Goal: Task Accomplishment & Management: Manage account settings

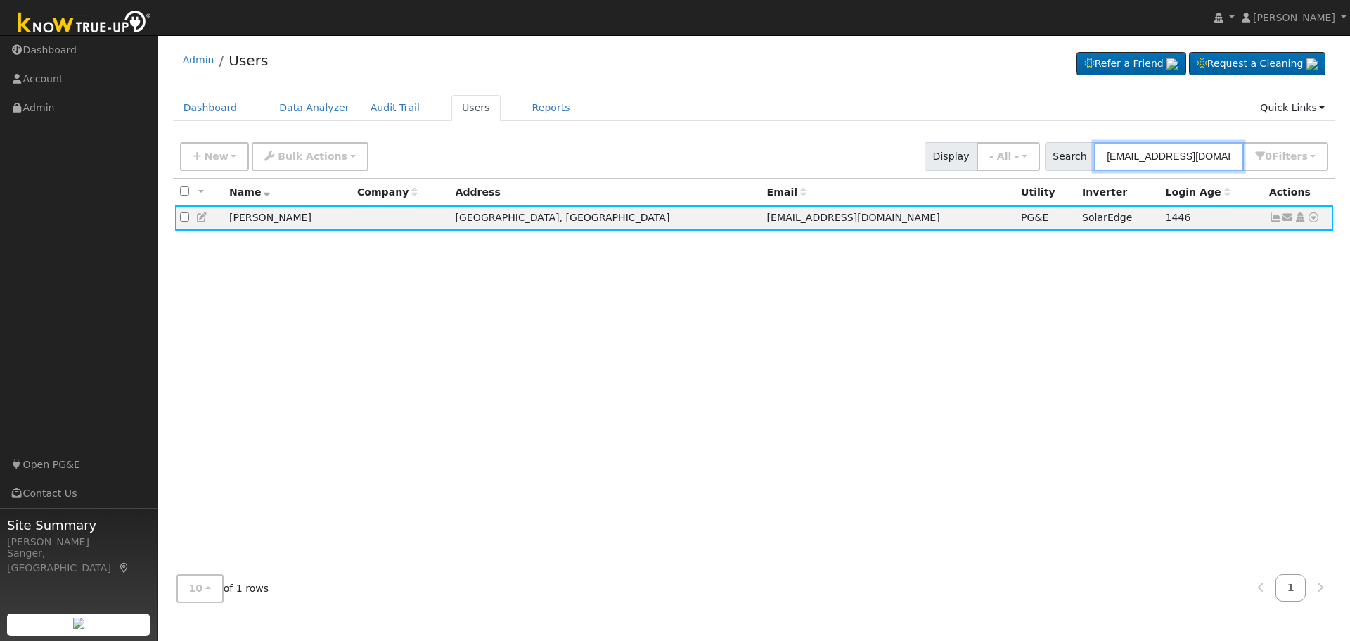
drag, startPoint x: 1221, startPoint y: 158, endPoint x: 1060, endPoint y: 154, distance: 160.4
click at [1060, 154] on div "Search [EMAIL_ADDRESS][DOMAIN_NAME] 0 Filter s My accounts Role Show - All - Sh…" at bounding box center [1187, 156] width 284 height 29
paste input "[PERSON_NAME]"
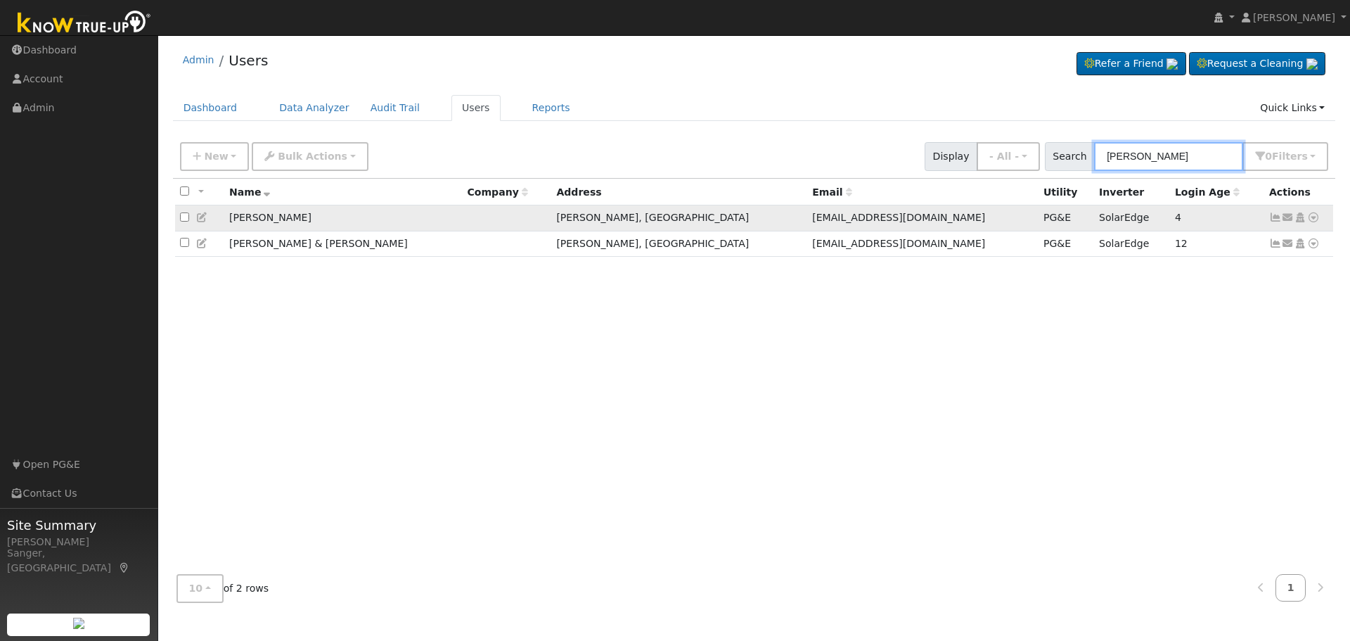
type input "[PERSON_NAME]"
click at [203, 219] on icon at bounding box center [202, 217] width 13 height 10
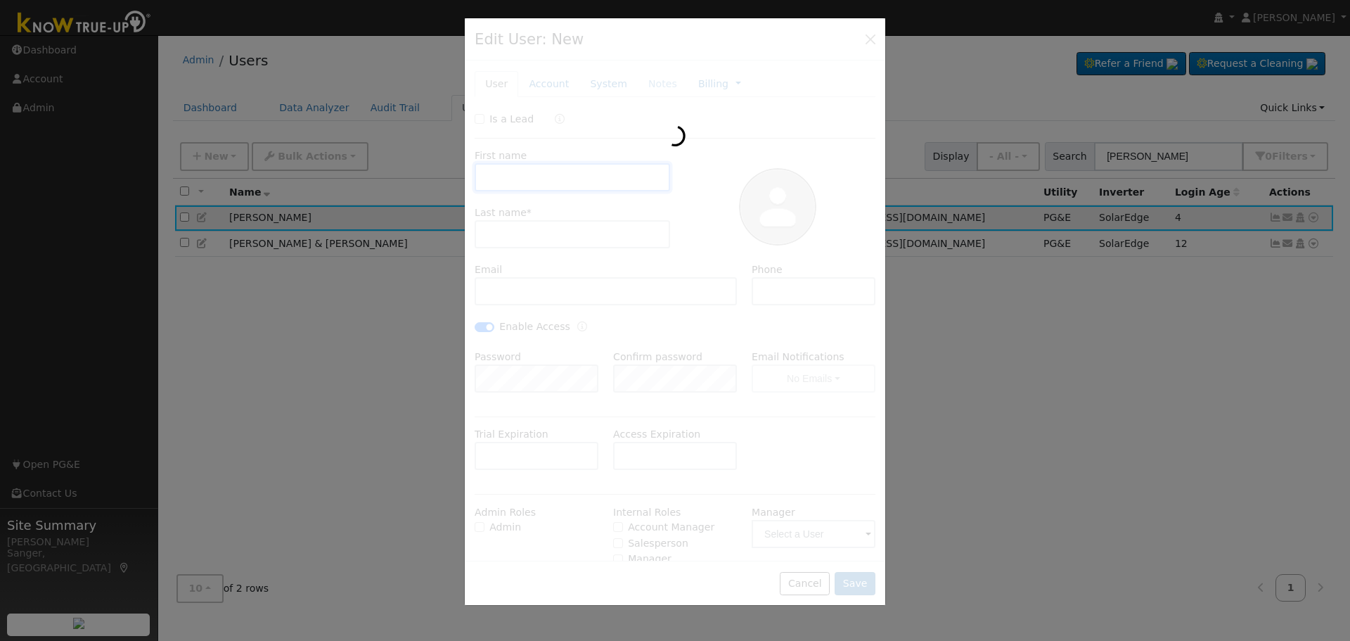
type input "[PERSON_NAME]"
type input "[EMAIL_ADDRESS][DOMAIN_NAME]"
checkbox input "true"
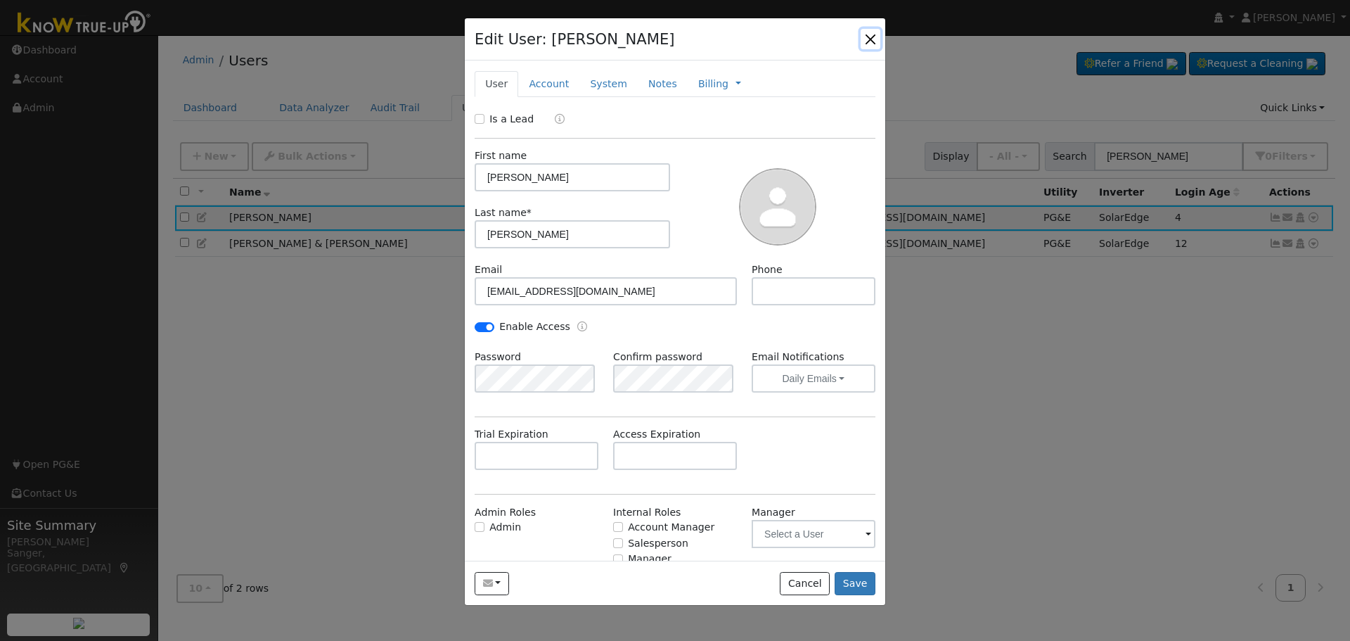
click at [871, 37] on button "button" at bounding box center [871, 39] width 20 height 20
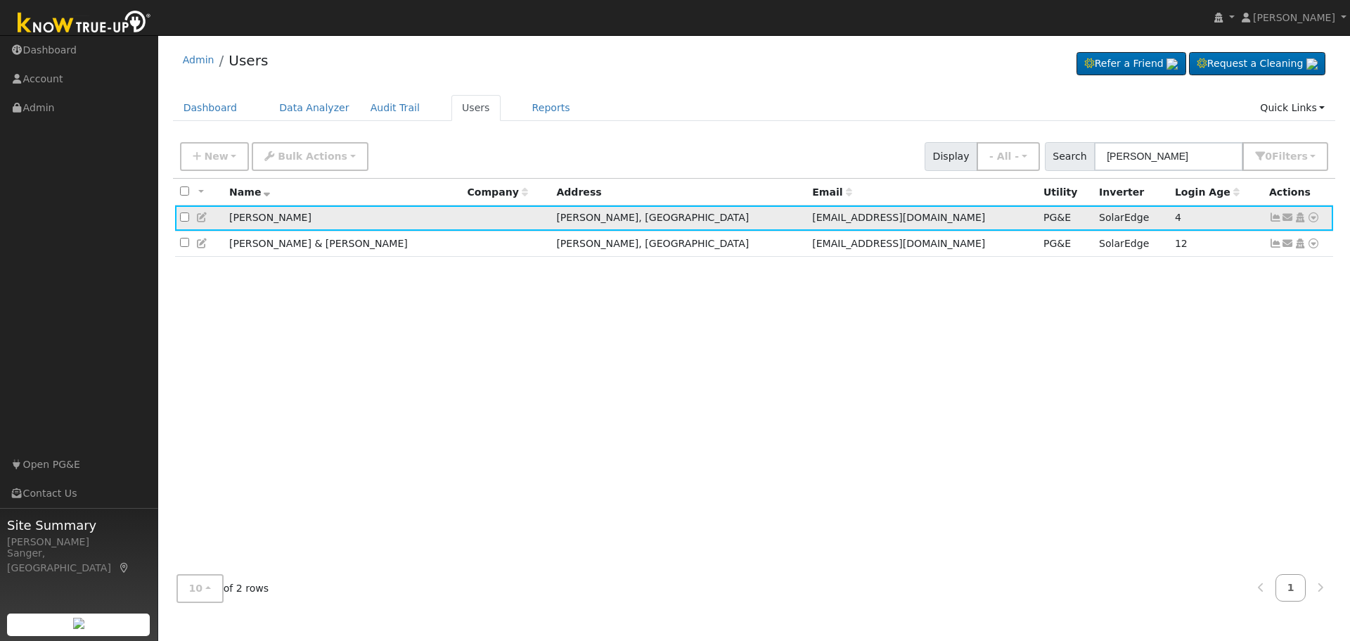
click at [1276, 219] on icon at bounding box center [1275, 217] width 13 height 10
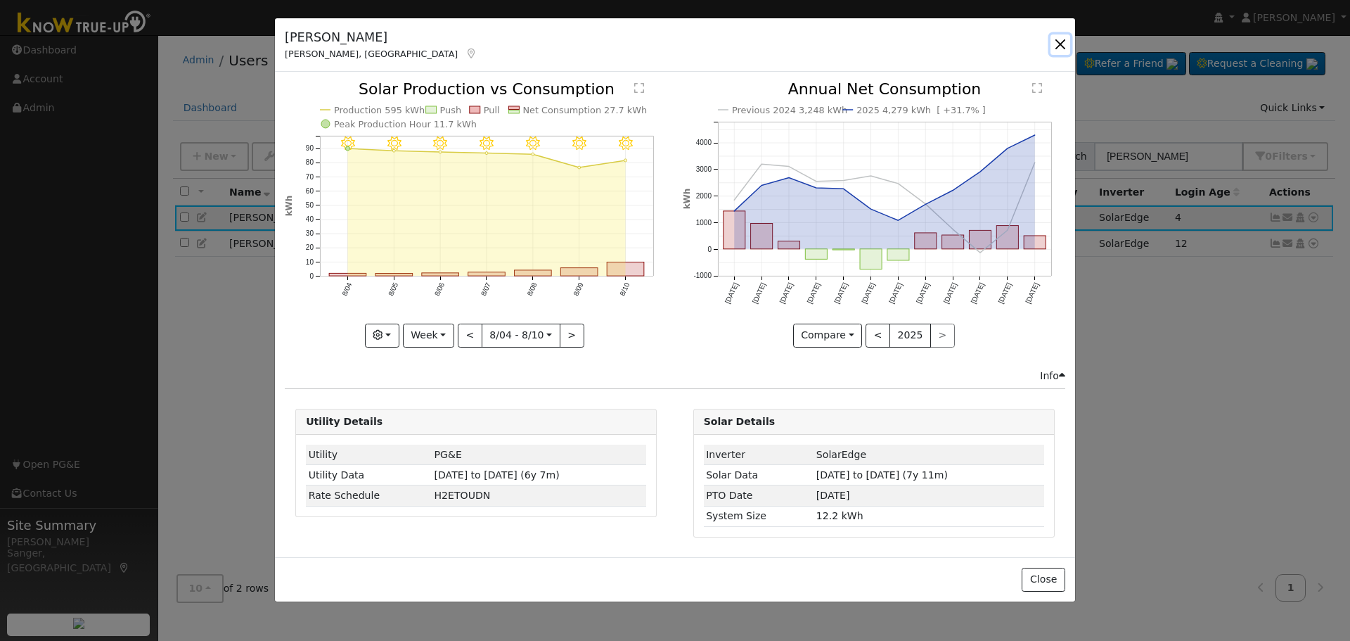
click at [1061, 44] on button "button" at bounding box center [1061, 44] width 20 height 20
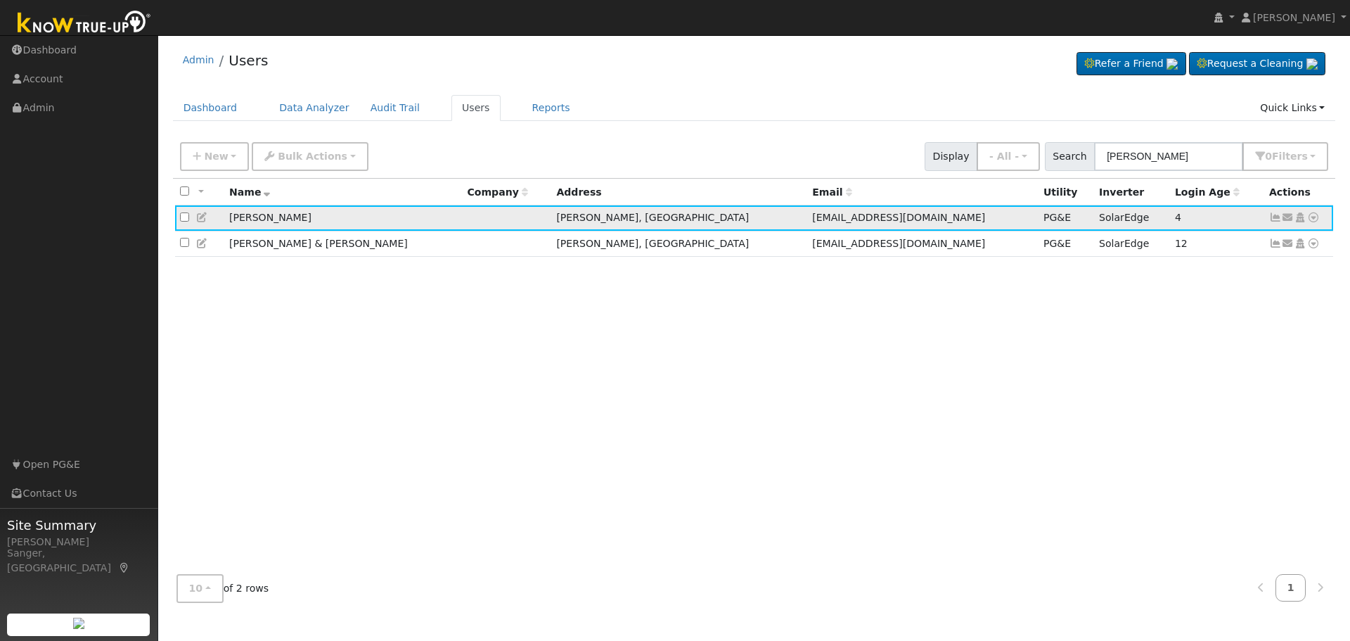
click at [198, 217] on icon at bounding box center [202, 217] width 13 height 10
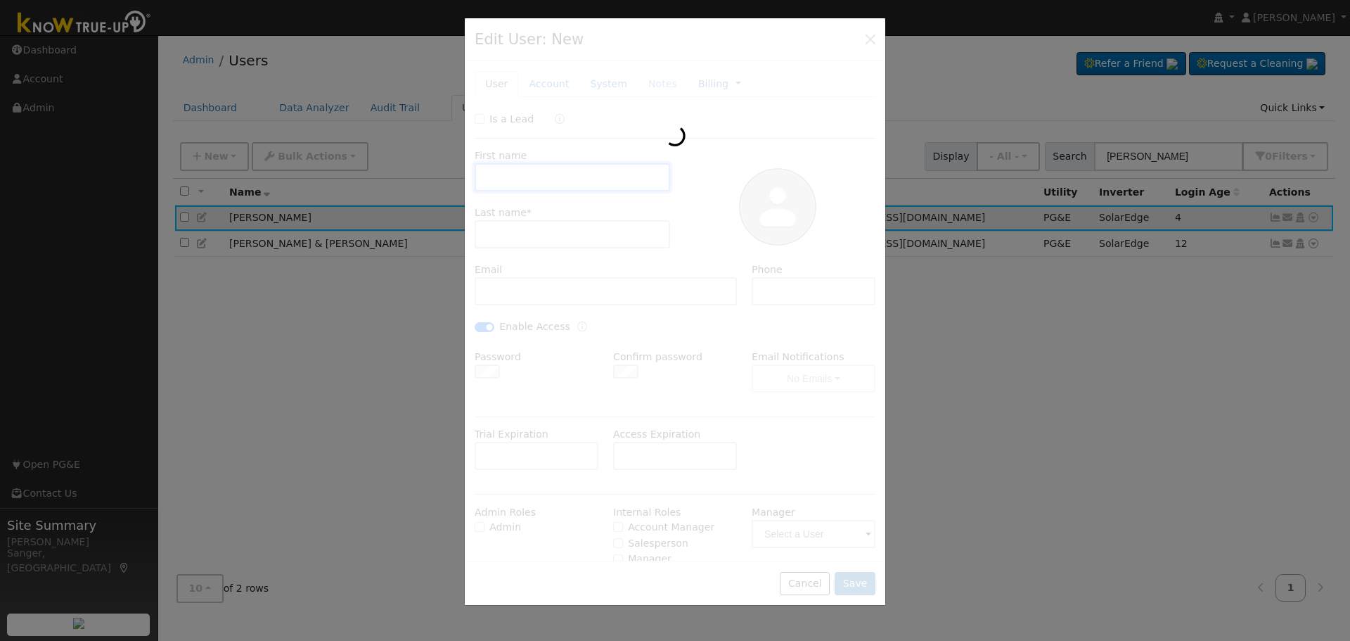
type input "[PERSON_NAME]"
type input "[EMAIL_ADDRESS][DOMAIN_NAME]"
checkbox input "true"
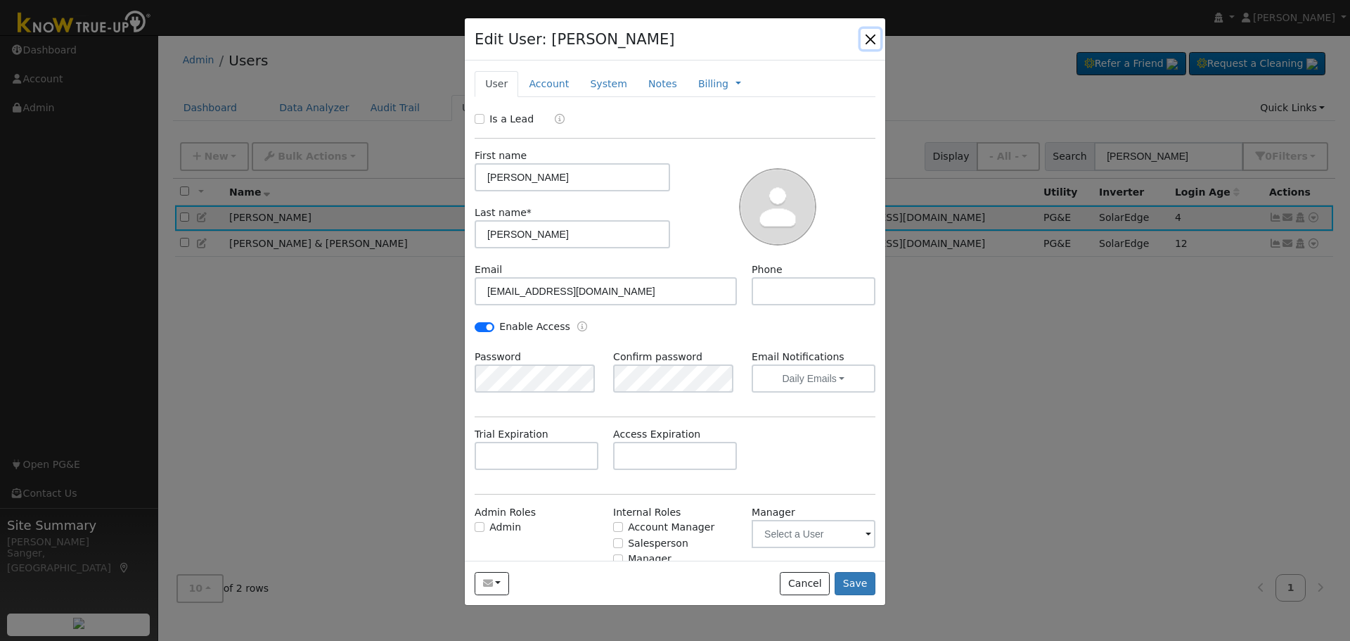
drag, startPoint x: 868, startPoint y: 35, endPoint x: 909, endPoint y: 89, distance: 66.8
click at [869, 37] on button "button" at bounding box center [871, 39] width 20 height 20
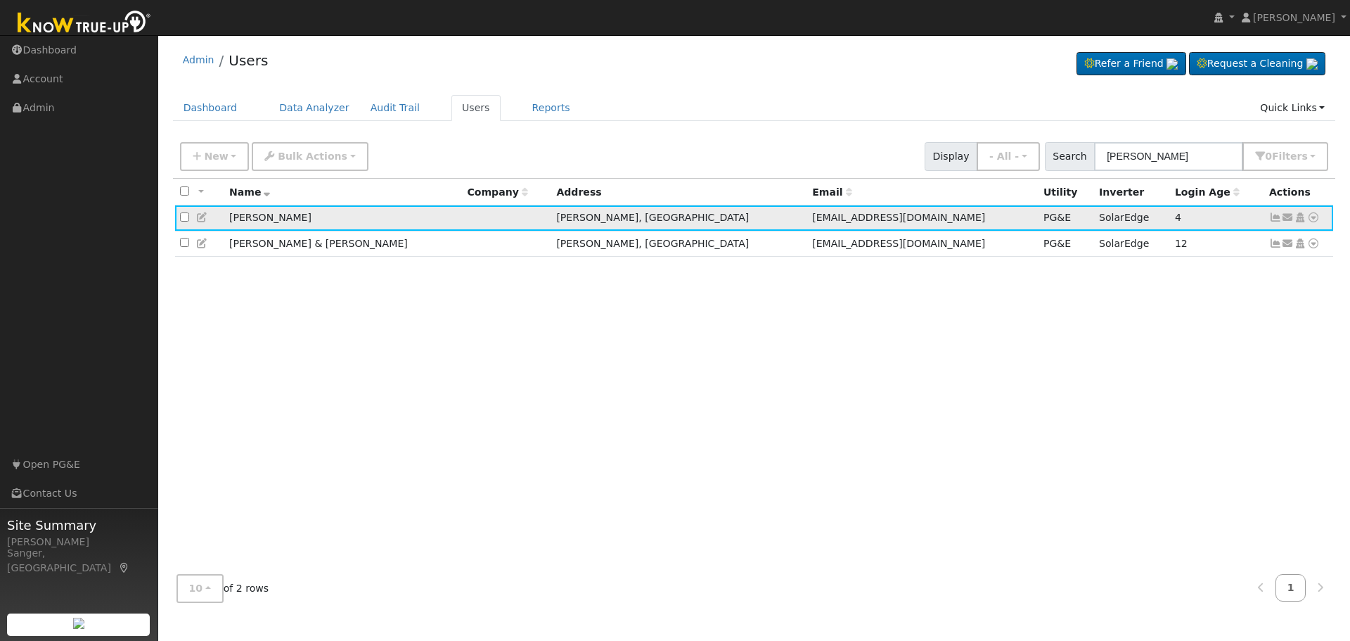
click at [1273, 218] on icon at bounding box center [1275, 217] width 13 height 10
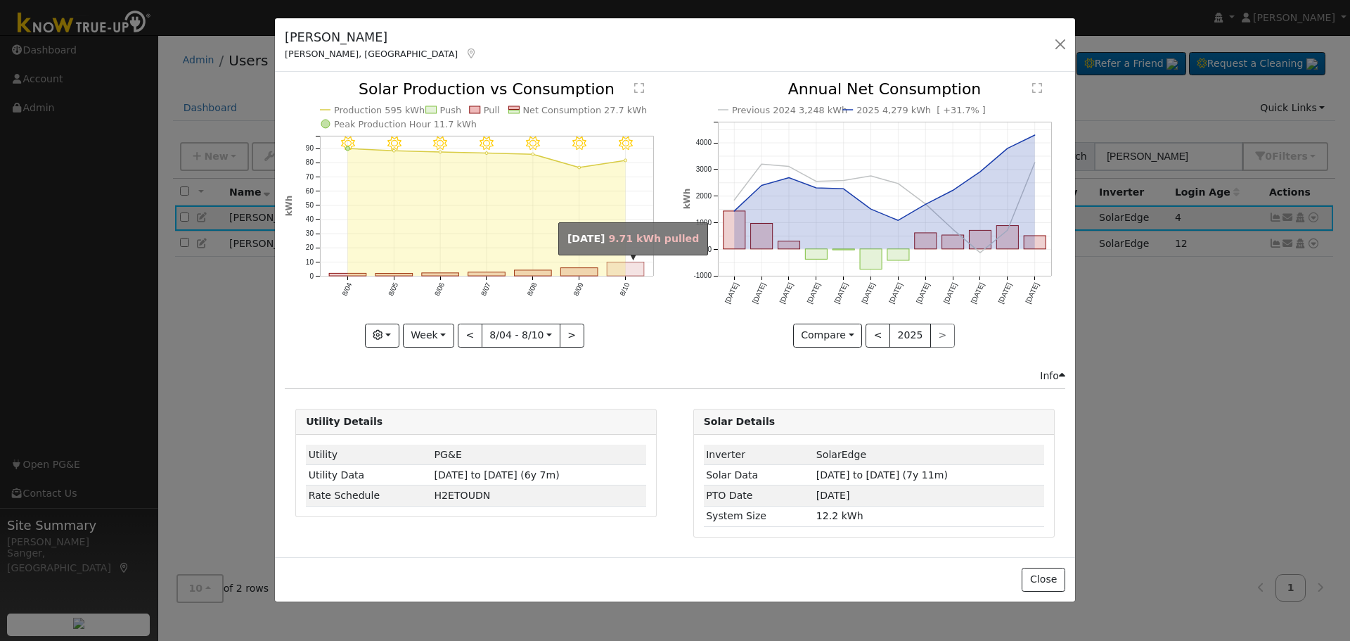
click at [636, 267] on rect "onclick=""" at bounding box center [626, 269] width 37 height 14
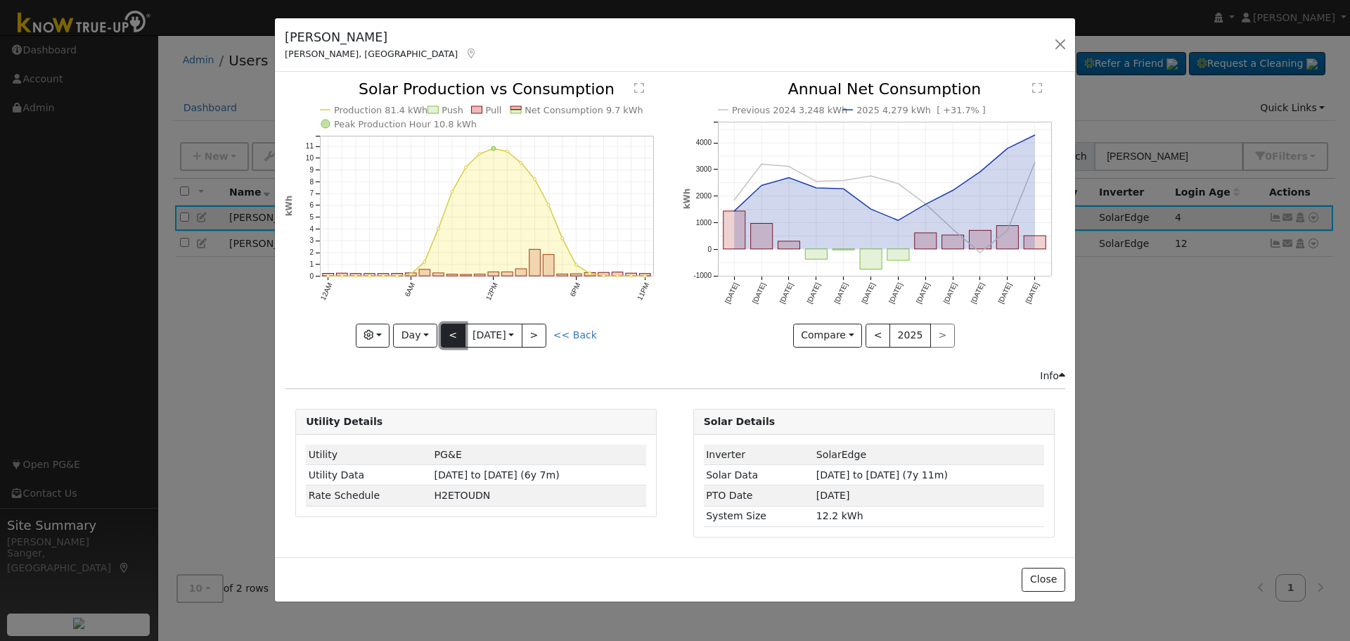
click at [455, 338] on button "<" at bounding box center [453, 335] width 25 height 24
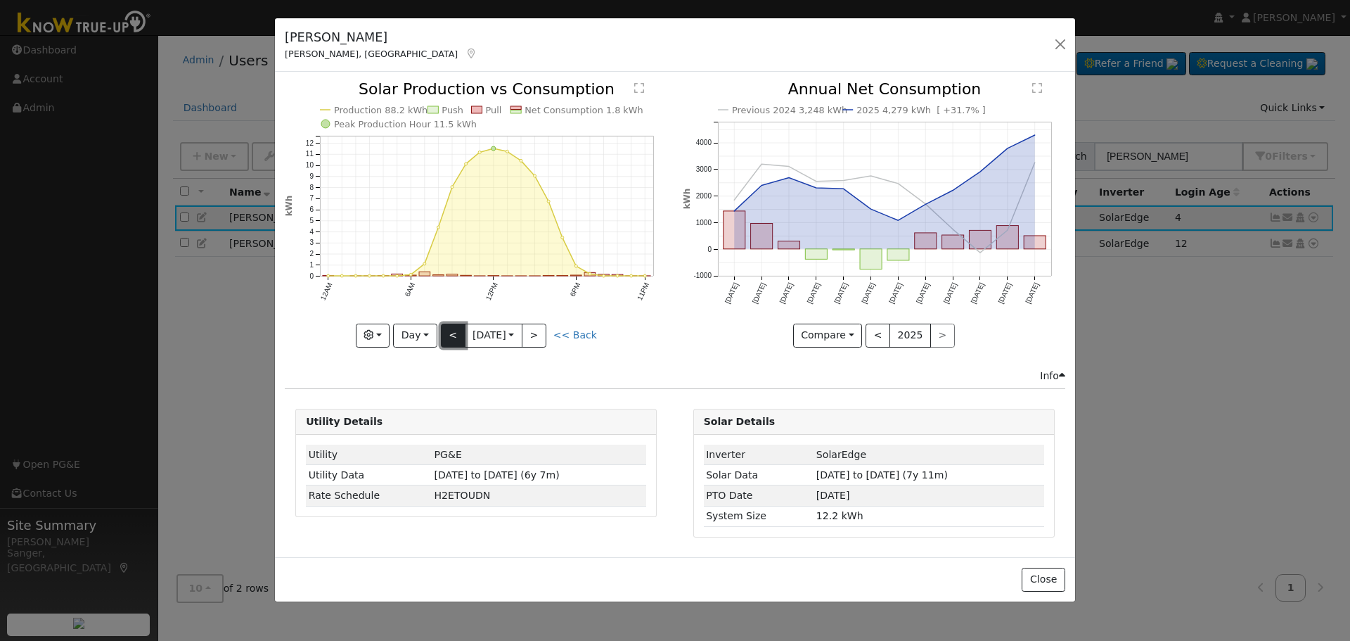
click at [452, 328] on button "<" at bounding box center [453, 335] width 25 height 24
click at [452, 329] on button "<" at bounding box center [453, 335] width 25 height 24
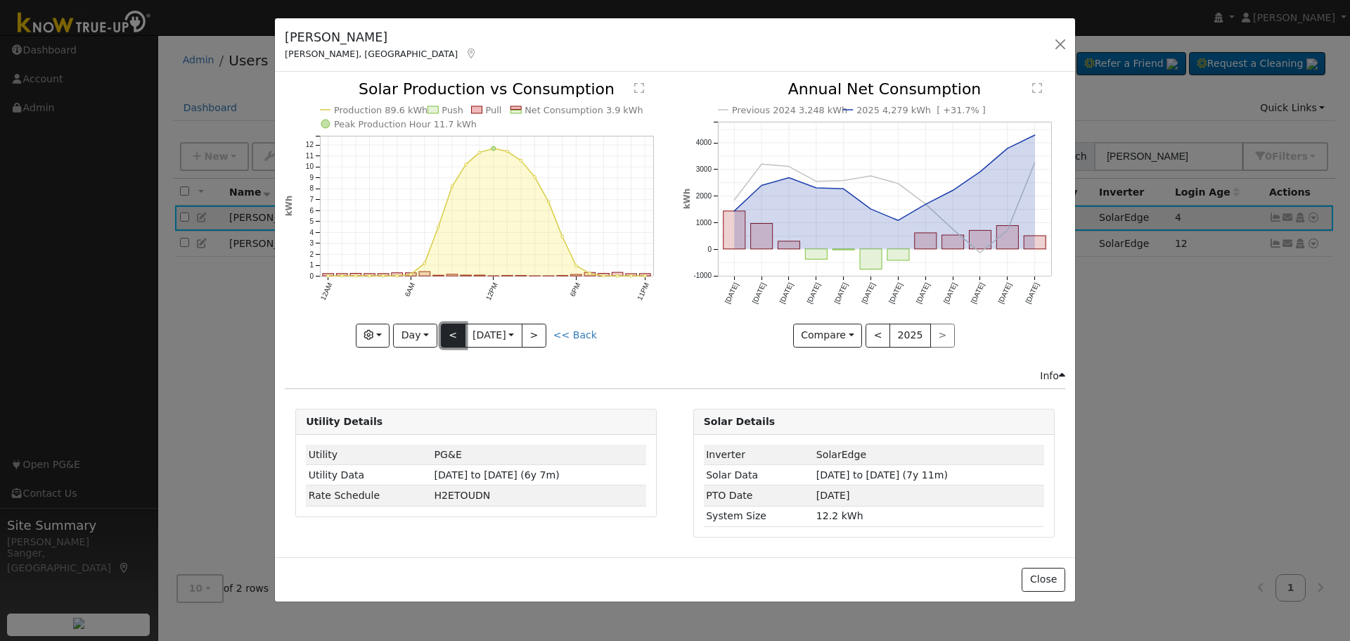
click at [454, 332] on button "<" at bounding box center [453, 335] width 25 height 24
click at [449, 330] on button "<" at bounding box center [453, 335] width 25 height 24
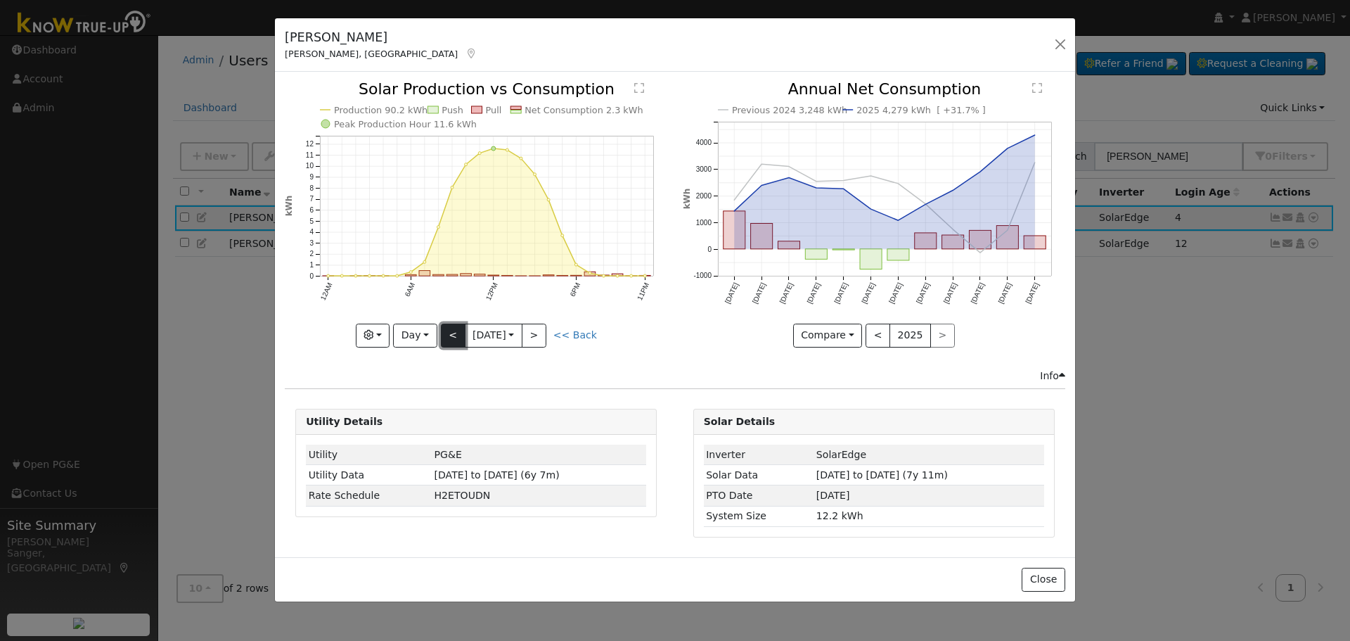
click at [449, 330] on button "<" at bounding box center [453, 335] width 25 height 24
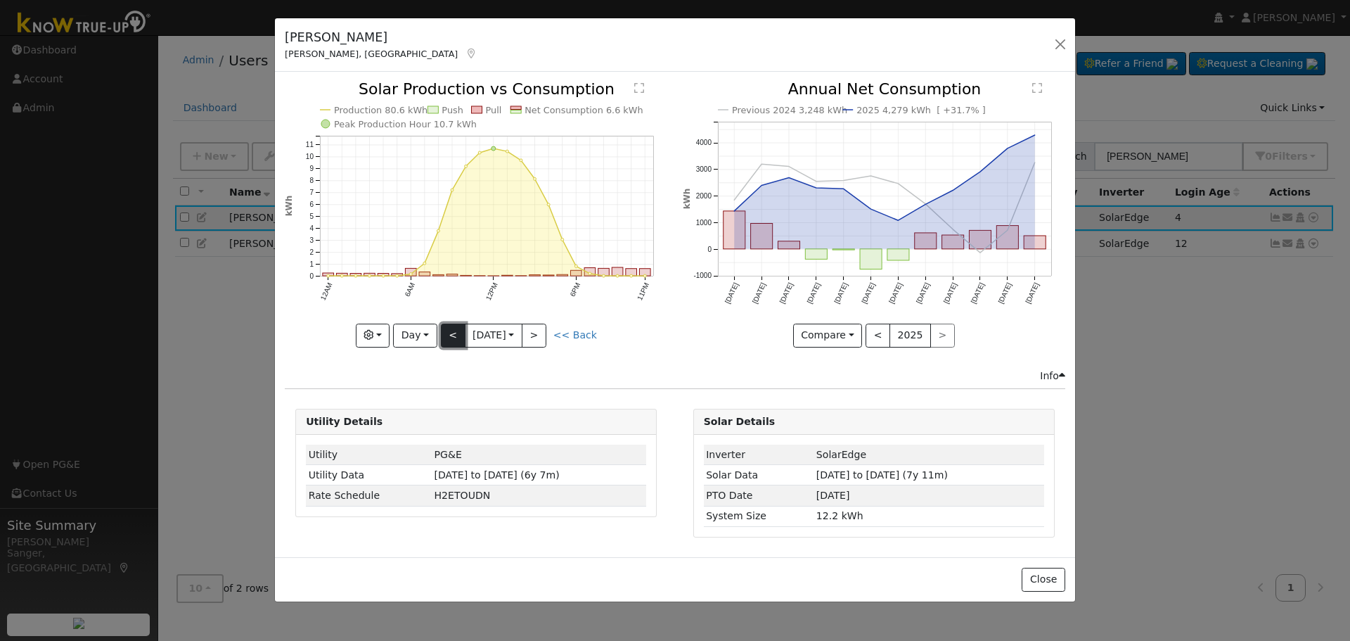
click at [449, 332] on button "<" at bounding box center [453, 335] width 25 height 24
click at [449, 332] on div at bounding box center [476, 214] width 383 height 265
click at [573, 330] on link "<< Back" at bounding box center [575, 334] width 44 height 11
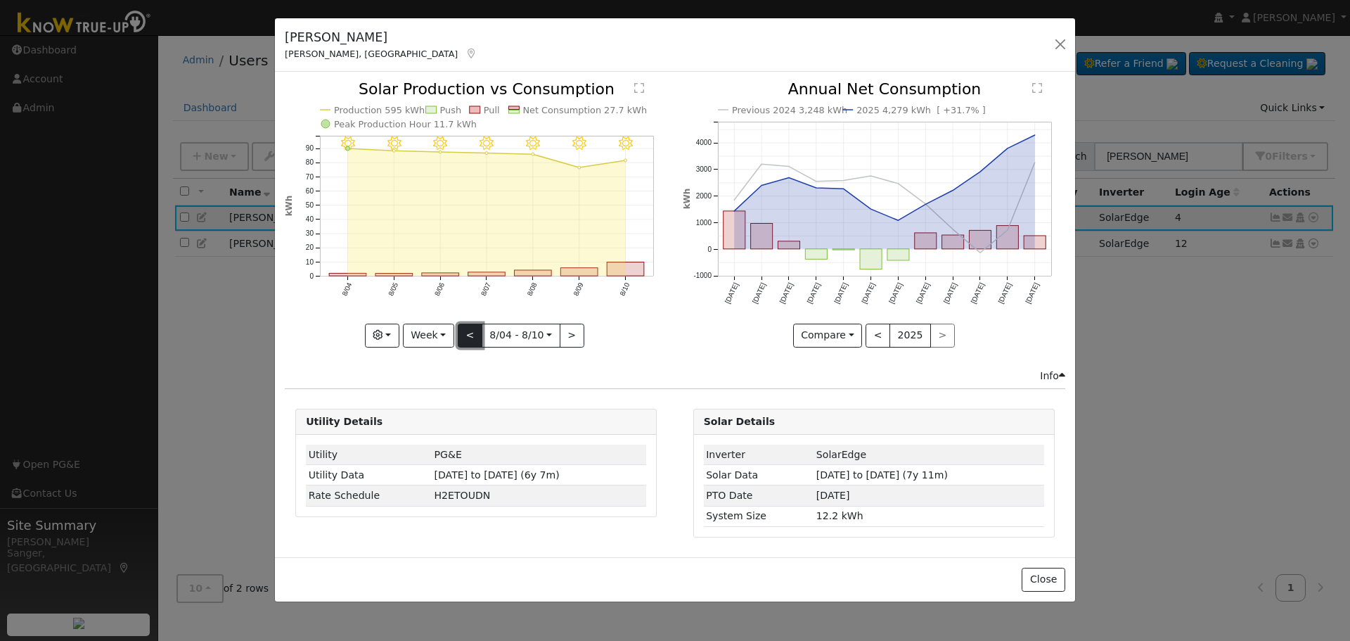
click at [470, 335] on button "<" at bounding box center [470, 335] width 25 height 24
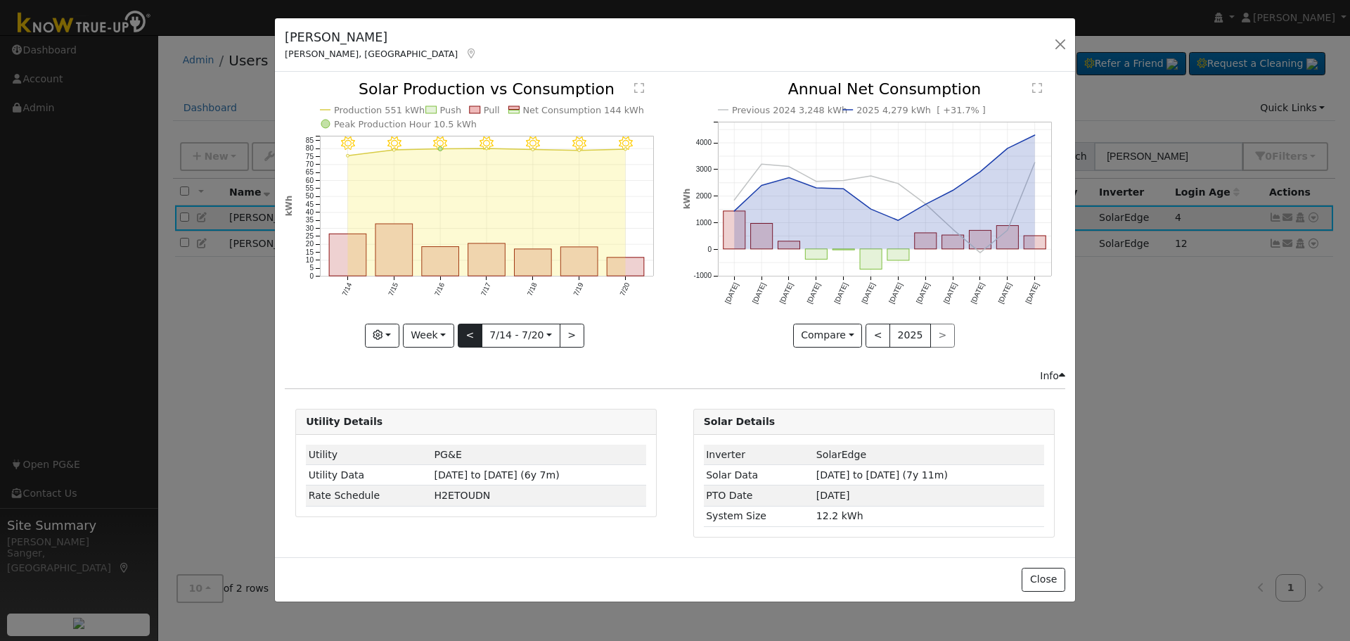
click at [470, 335] on div "7/20 - Clear 7/19 - Clear 7/18 - Clear 7/17 - Clear 7/16 - Clear 7/15 - Clear 7…" at bounding box center [476, 214] width 383 height 265
click at [627, 263] on rect "onclick=""" at bounding box center [626, 266] width 37 height 18
type input "[DATE]"
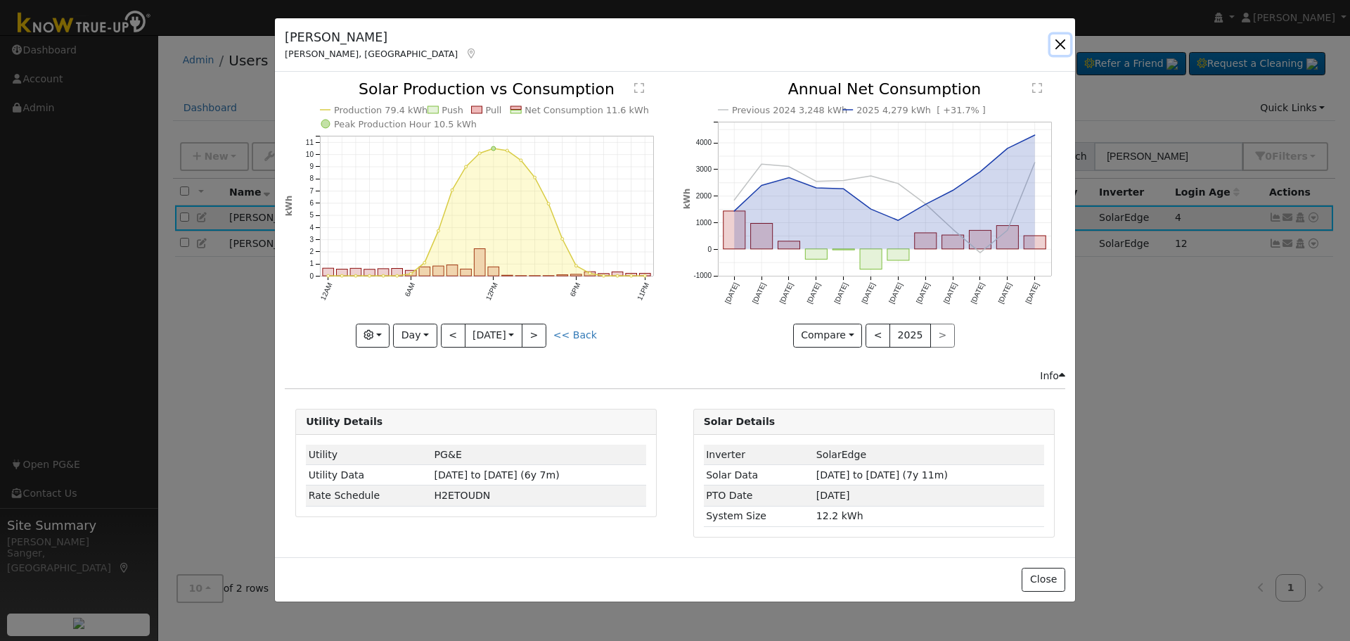
click at [1058, 44] on button "button" at bounding box center [1061, 44] width 20 height 20
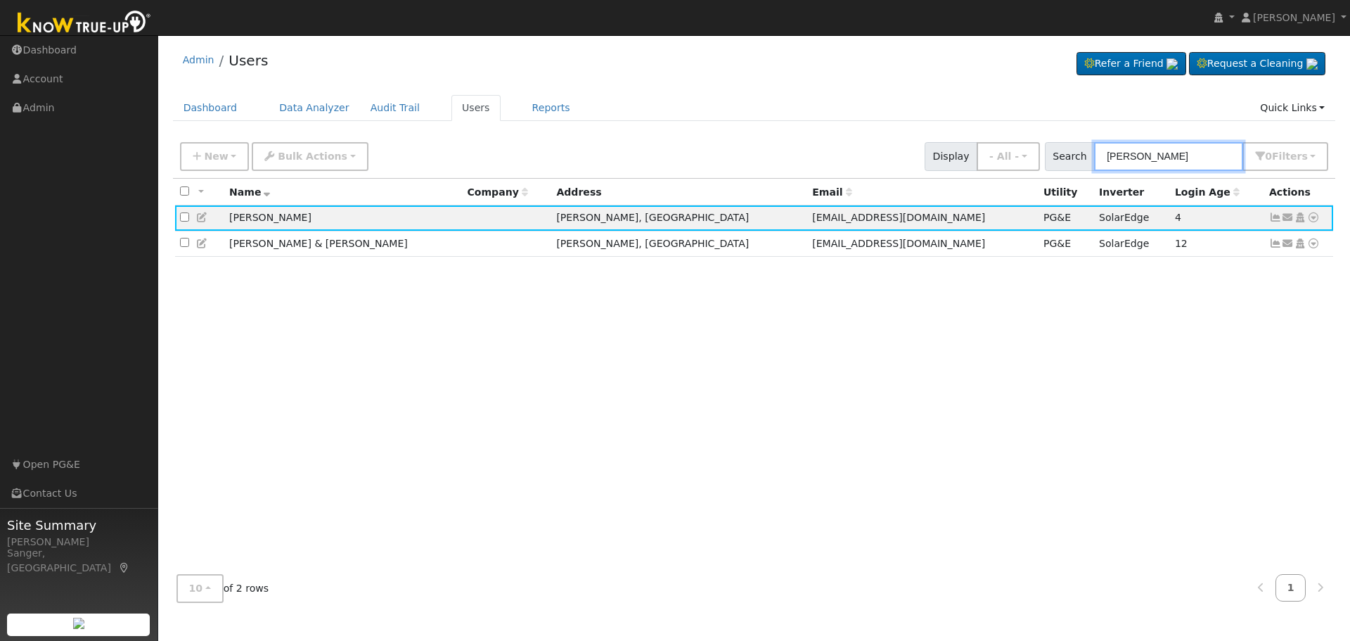
drag, startPoint x: 1164, startPoint y: 155, endPoint x: 954, endPoint y: 172, distance: 211.0
click at [954, 172] on div "New Add User Quick Add Quick Connect Quick Convert Lead Bulk Actions Send Email…" at bounding box center [754, 156] width 1163 height 43
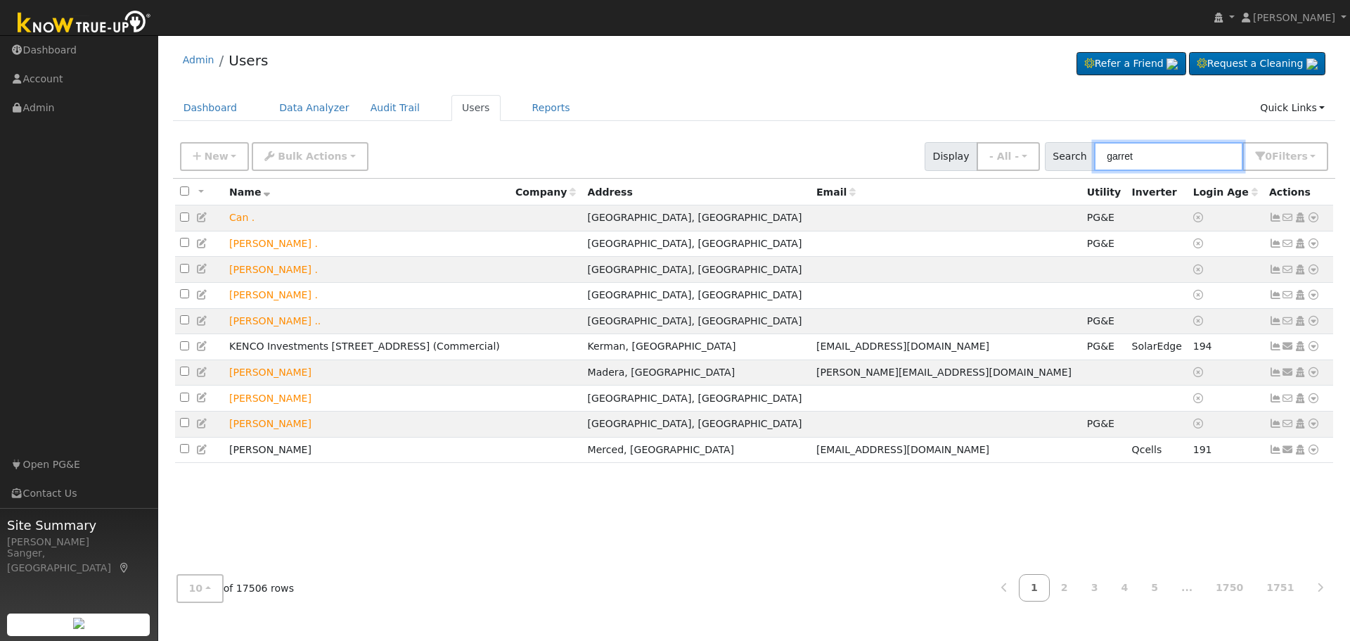
type input "garret"
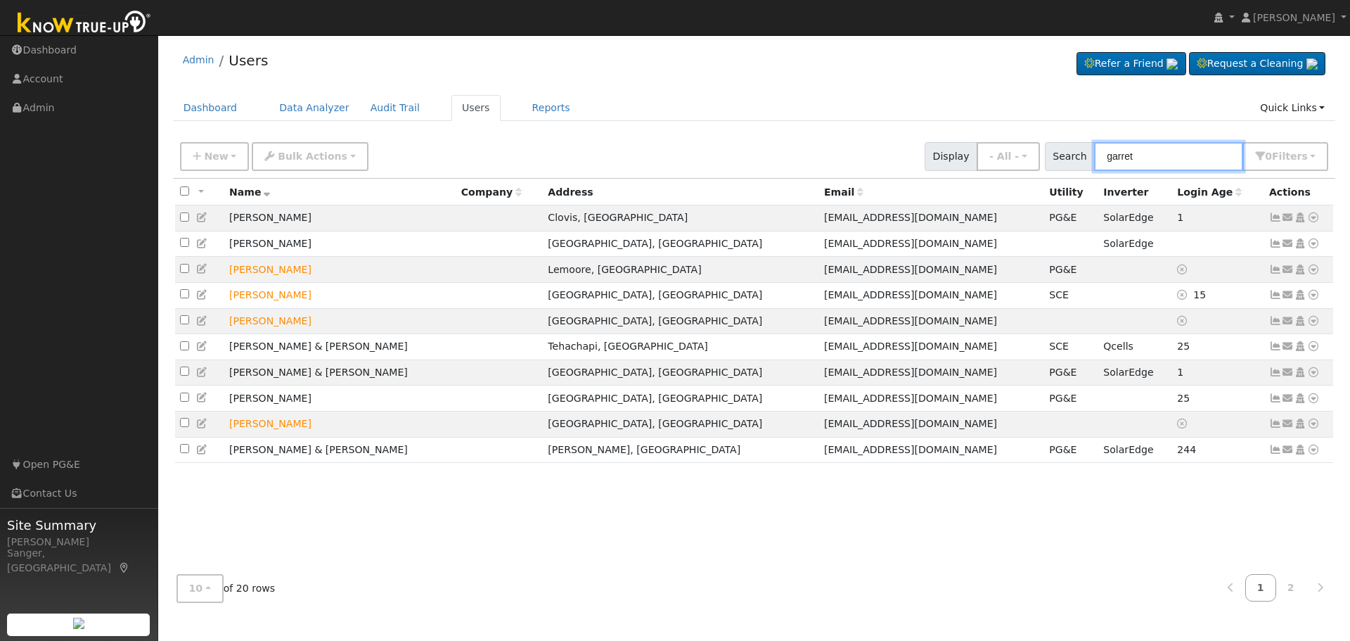
click at [1162, 157] on input "garret" at bounding box center [1168, 156] width 149 height 29
drag, startPoint x: 1162, startPoint y: 157, endPoint x: 1035, endPoint y: 162, distance: 127.4
click at [1035, 162] on div "New Add User Quick Add Quick Connect Quick Convert Lead Bulk Actions Send Email…" at bounding box center [754, 154] width 1154 height 34
paste input "[PERSON_NAME]-"
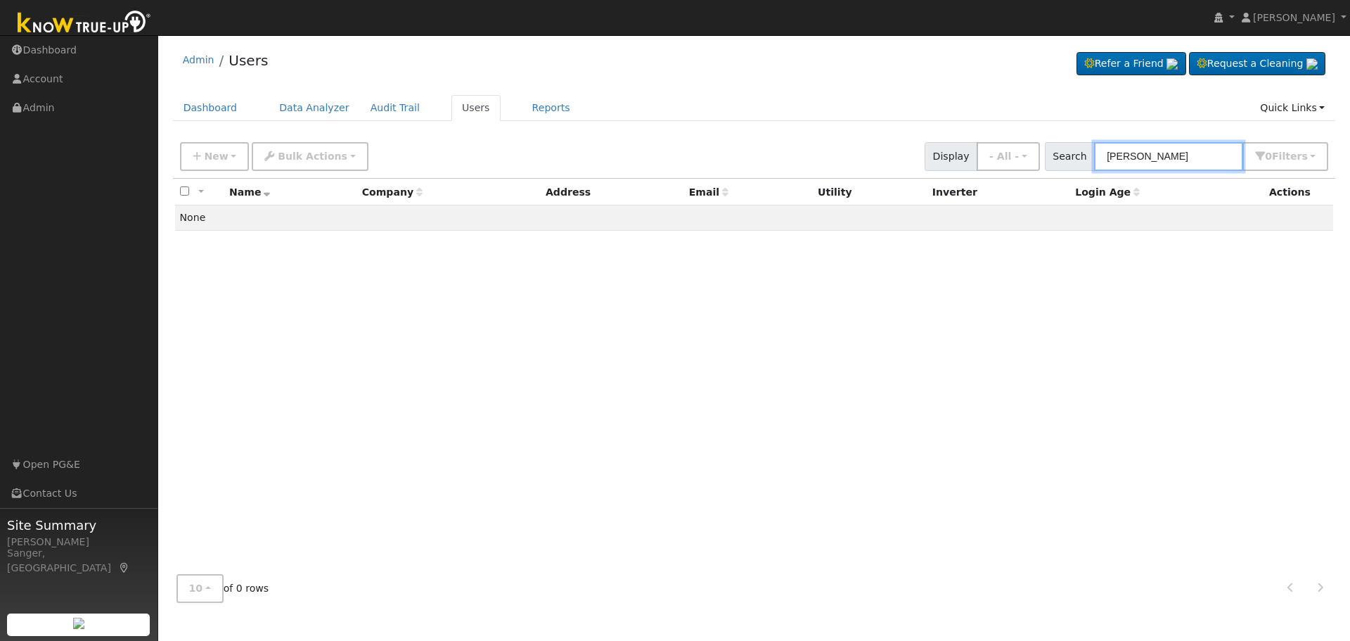
drag, startPoint x: 1207, startPoint y: 160, endPoint x: 1076, endPoint y: 163, distance: 130.8
click at [1076, 163] on div "Search [PERSON_NAME] 0 Filter s My accounts Role Show - All - Show Leads Admin …" at bounding box center [1187, 156] width 284 height 29
paste input "[EMAIL_ADDRESS][DOMAIN_NAME]"
type input "[EMAIL_ADDRESS][DOMAIN_NAME]"
click at [212, 158] on span "New" at bounding box center [216, 155] width 24 height 11
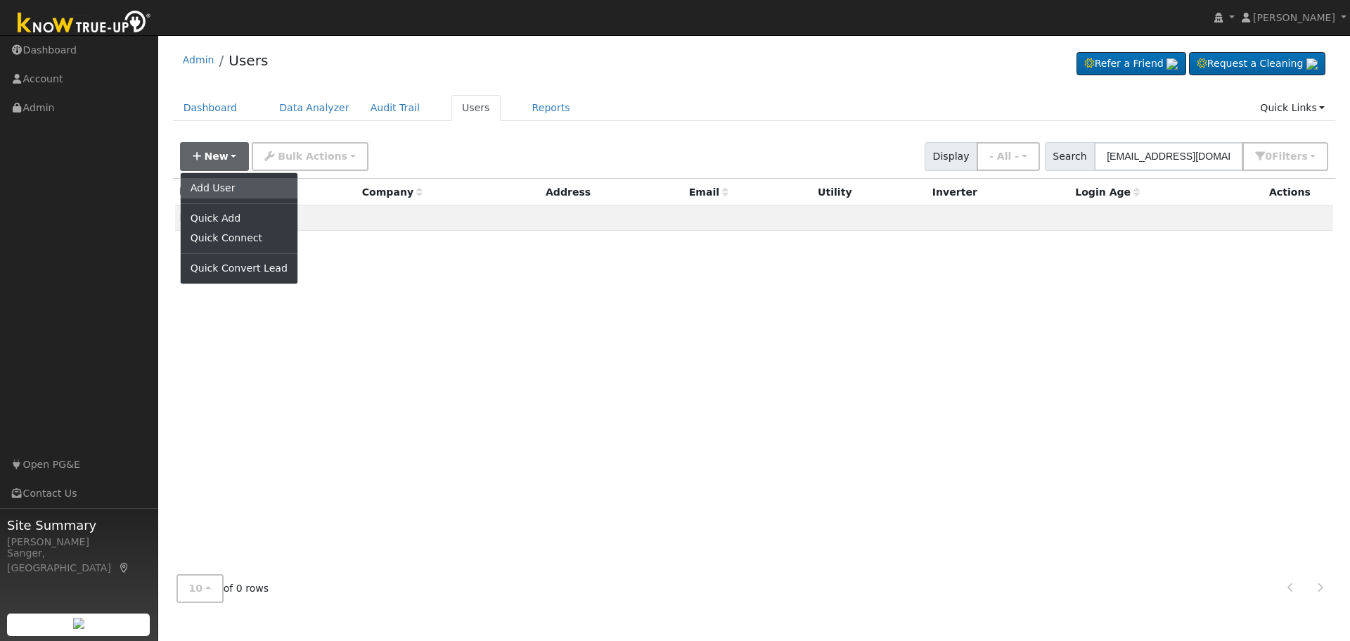
click at [218, 181] on link "Add User" at bounding box center [239, 188] width 117 height 20
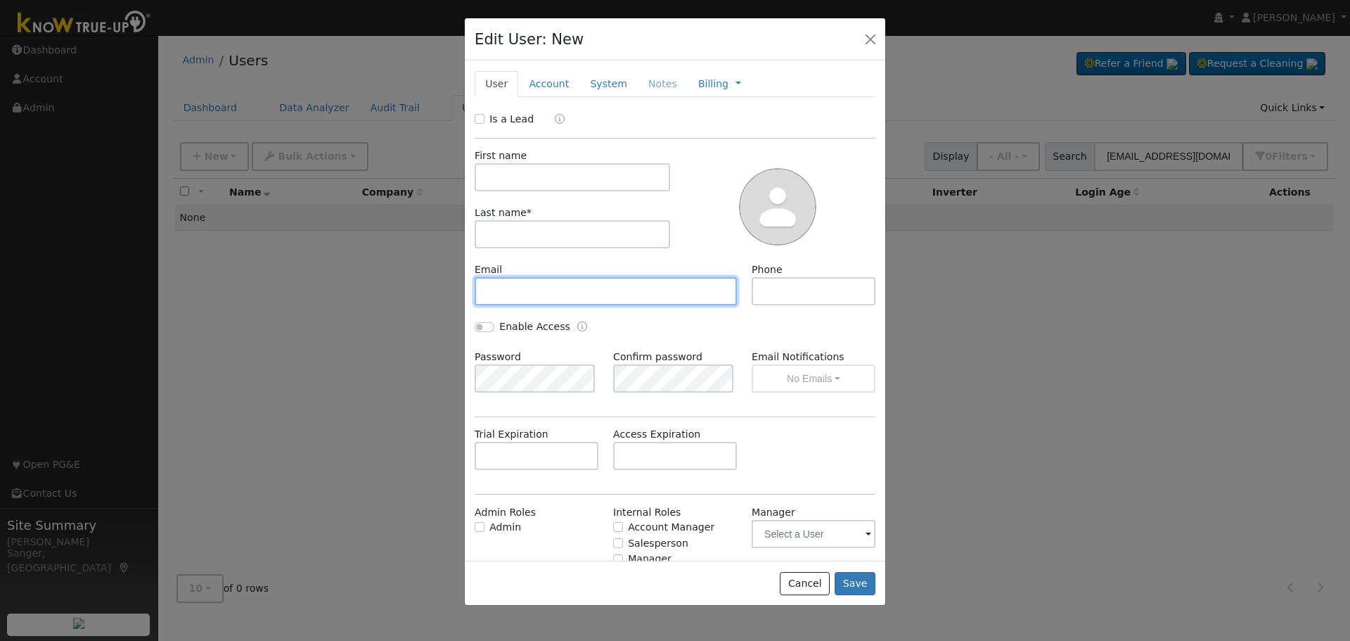
click at [541, 290] on input "text" at bounding box center [606, 291] width 262 height 28
paste input "[EMAIL_ADDRESS][DOMAIN_NAME]"
type input "[EMAIL_ADDRESS][DOMAIN_NAME]"
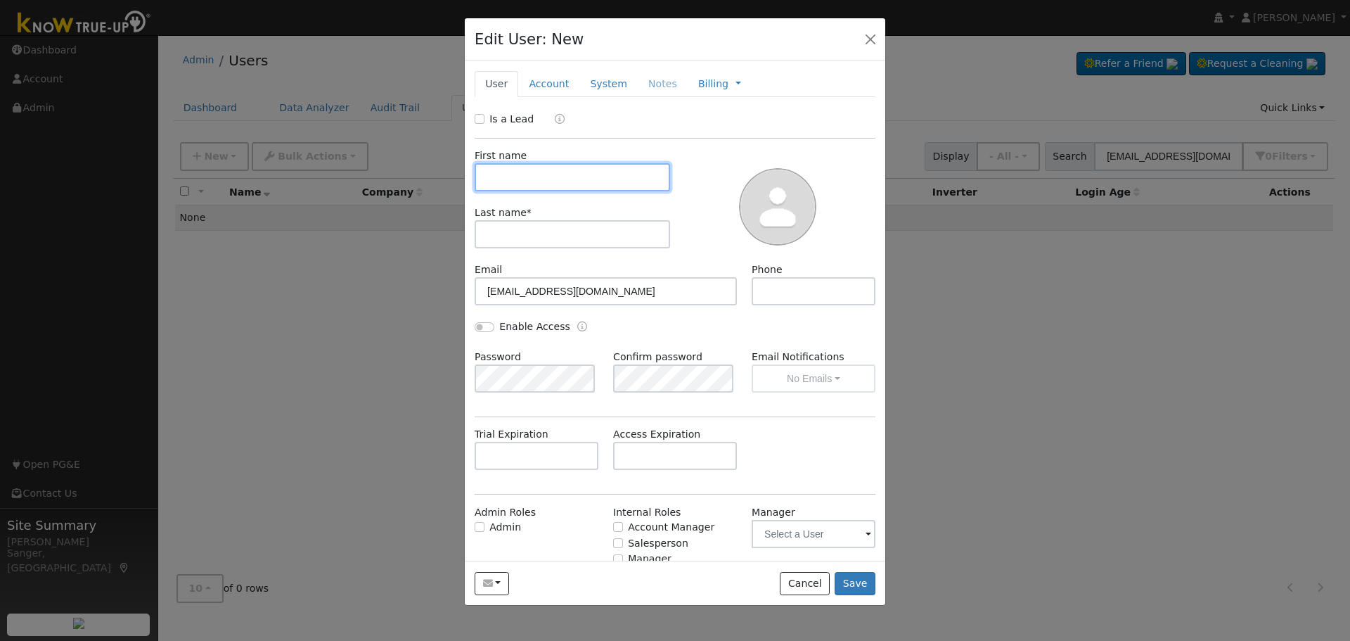
click at [577, 177] on input "text" at bounding box center [572, 177] width 195 height 28
paste input "[PERSON_NAME]"
type input "[PERSON_NAME]"
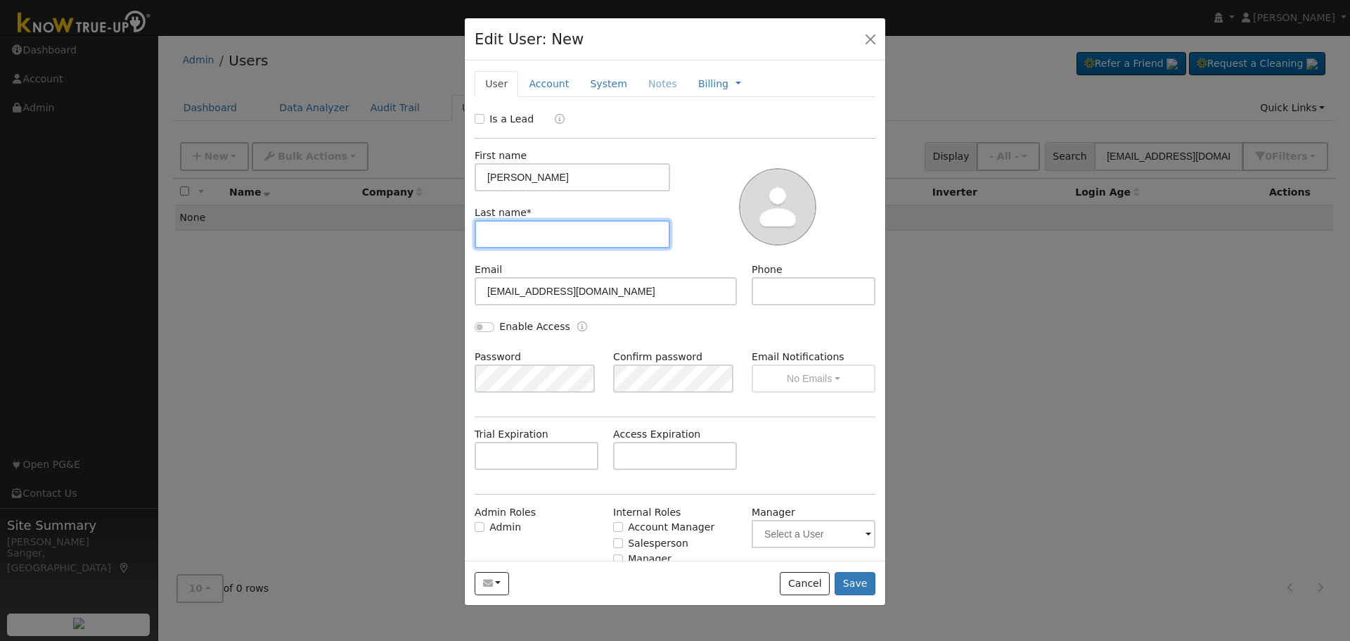
click at [551, 231] on input "text" at bounding box center [572, 234] width 195 height 28
paste input "[PERSON_NAME]"
drag, startPoint x: 525, startPoint y: 235, endPoint x: 411, endPoint y: 235, distance: 113.9
click at [0, 0] on div "Edit User: New Select an Ac... New Account Nickname Cancel Create Are you sure …" at bounding box center [0, 0] width 0 height 0
type input "[PERSON_NAME]"
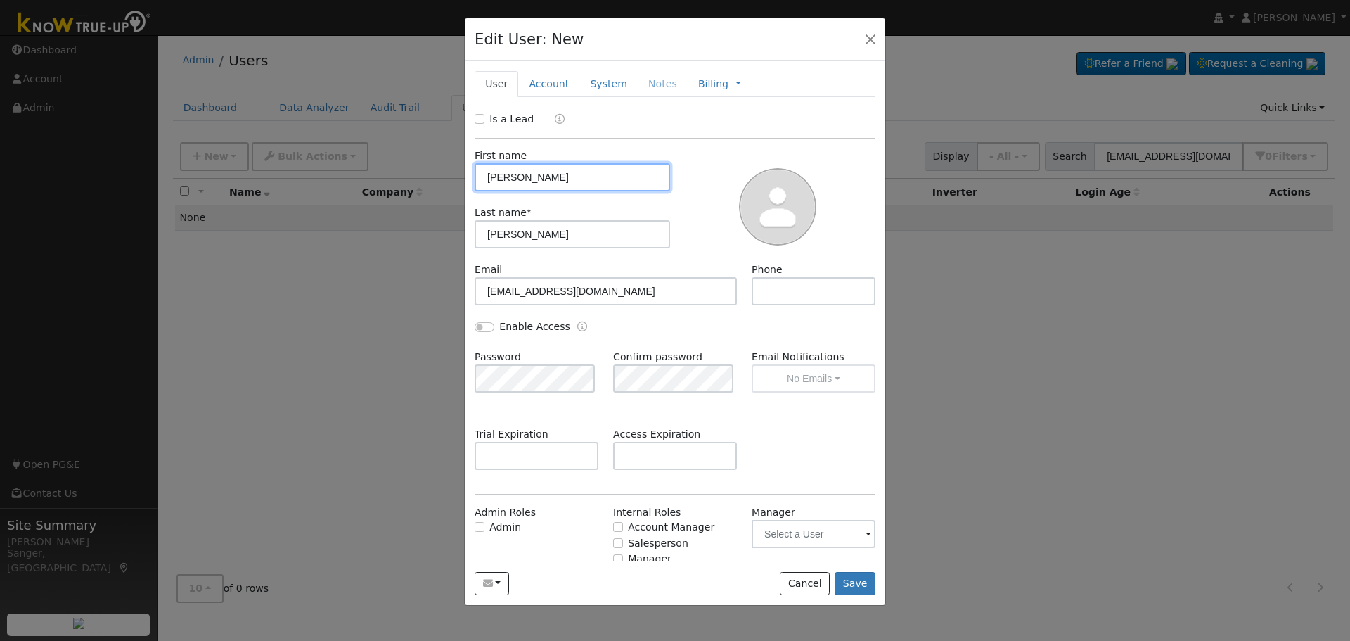
drag, startPoint x: 522, startPoint y: 179, endPoint x: 653, endPoint y: 179, distance: 131.5
click at [653, 179] on input "[PERSON_NAME]" at bounding box center [572, 177] width 195 height 28
type input "[PERSON_NAME]"
click at [477, 118] on input "Is a Lead" at bounding box center [480, 119] width 10 height 10
checkbox input "true"
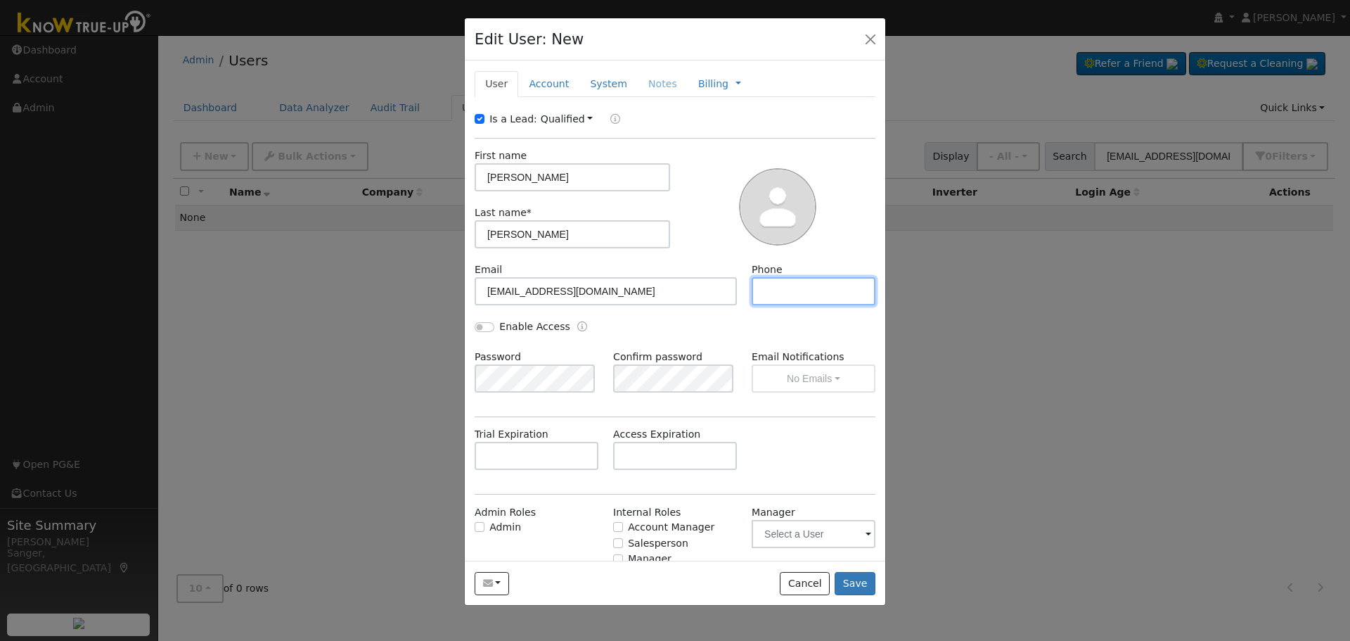
click at [785, 291] on input "text" at bounding box center [814, 291] width 124 height 28
paste input "[PHONE_NUMBER]"
type input "[PHONE_NUMBER]"
click at [554, 84] on link "Account" at bounding box center [548, 84] width 61 height 26
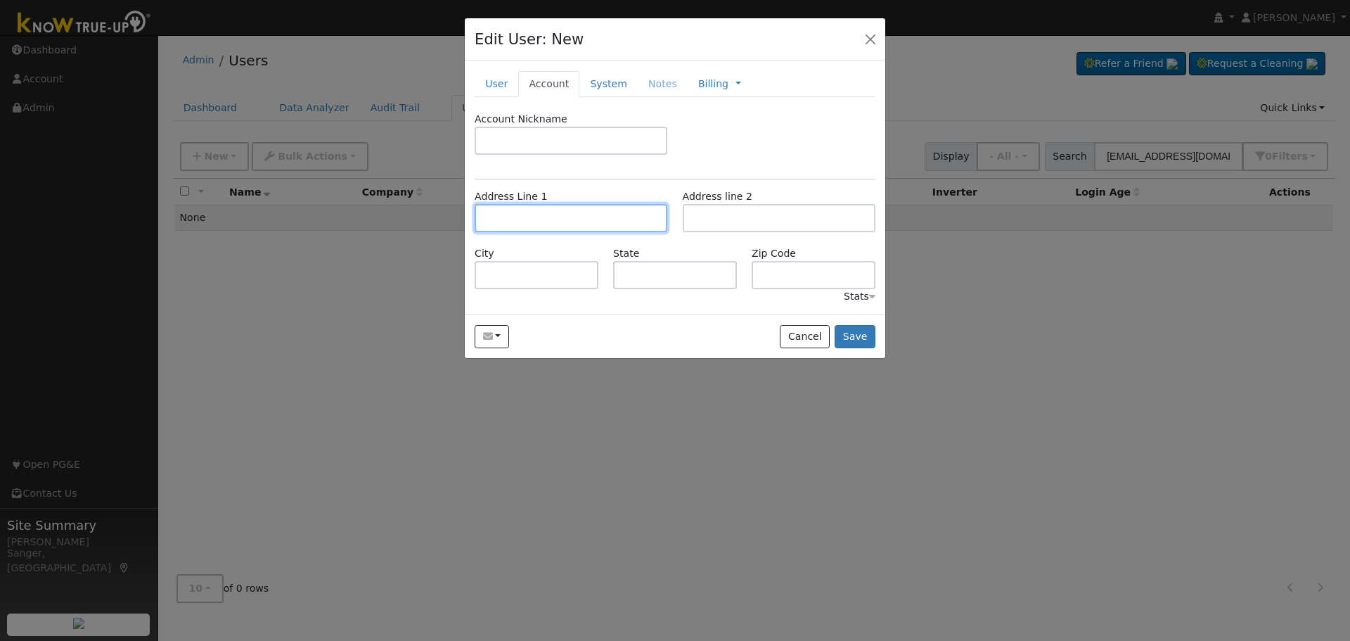
click at [526, 213] on input "text" at bounding box center [571, 218] width 193 height 28
paste input "[STREET_ADDRESS]"
type input "[STREET_ADDRESS]"
type input "Visalia"
type input "CA"
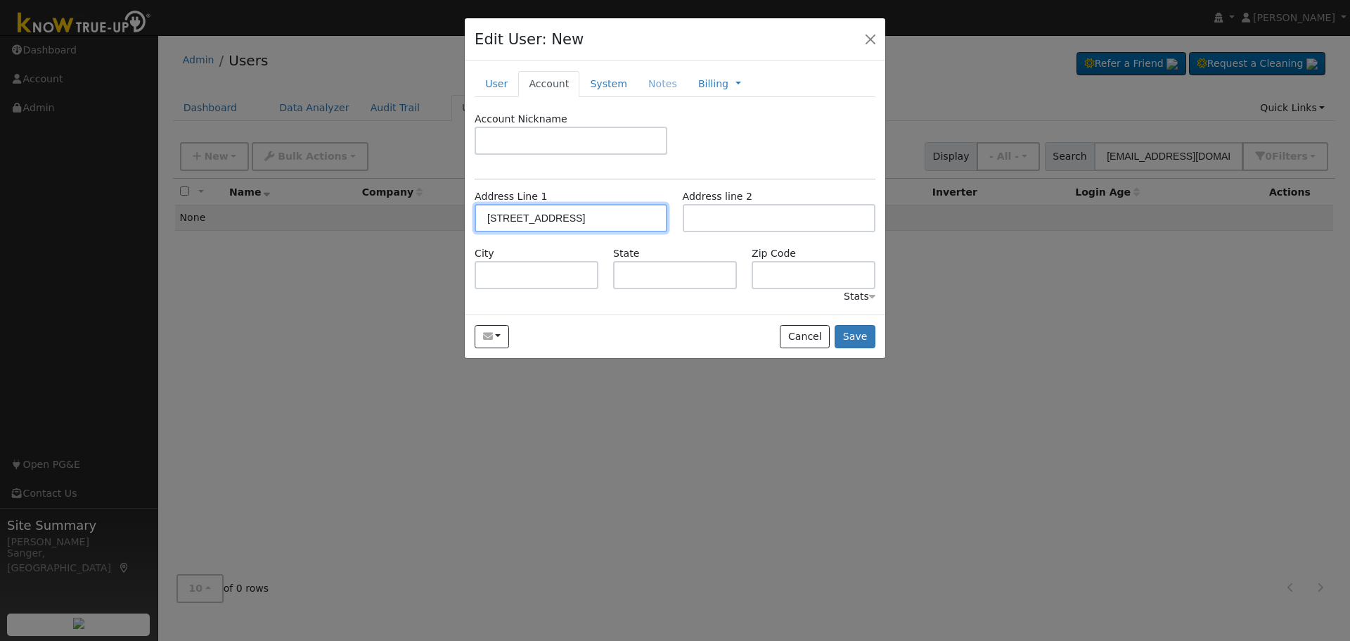
type input "93291"
click at [868, 338] on button "Save" at bounding box center [855, 337] width 41 height 24
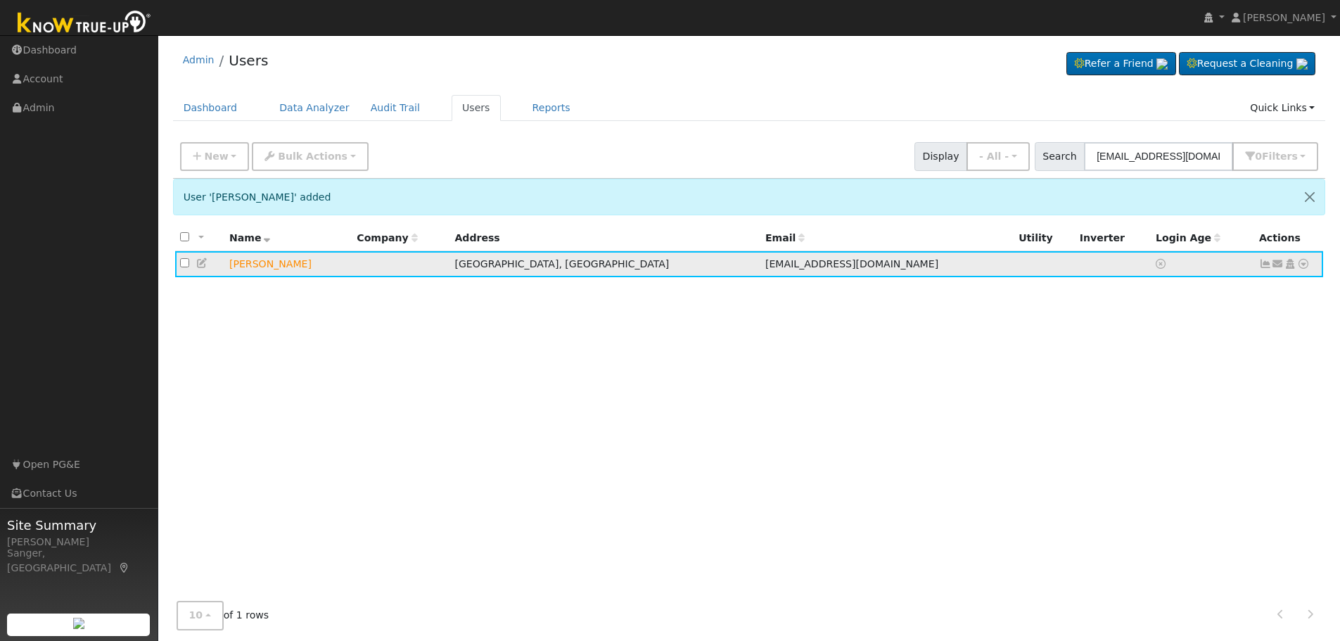
click at [1278, 264] on icon at bounding box center [1277, 264] width 13 height 10
click at [1212, 287] on link "Send Email..." at bounding box center [1234, 288] width 98 height 20
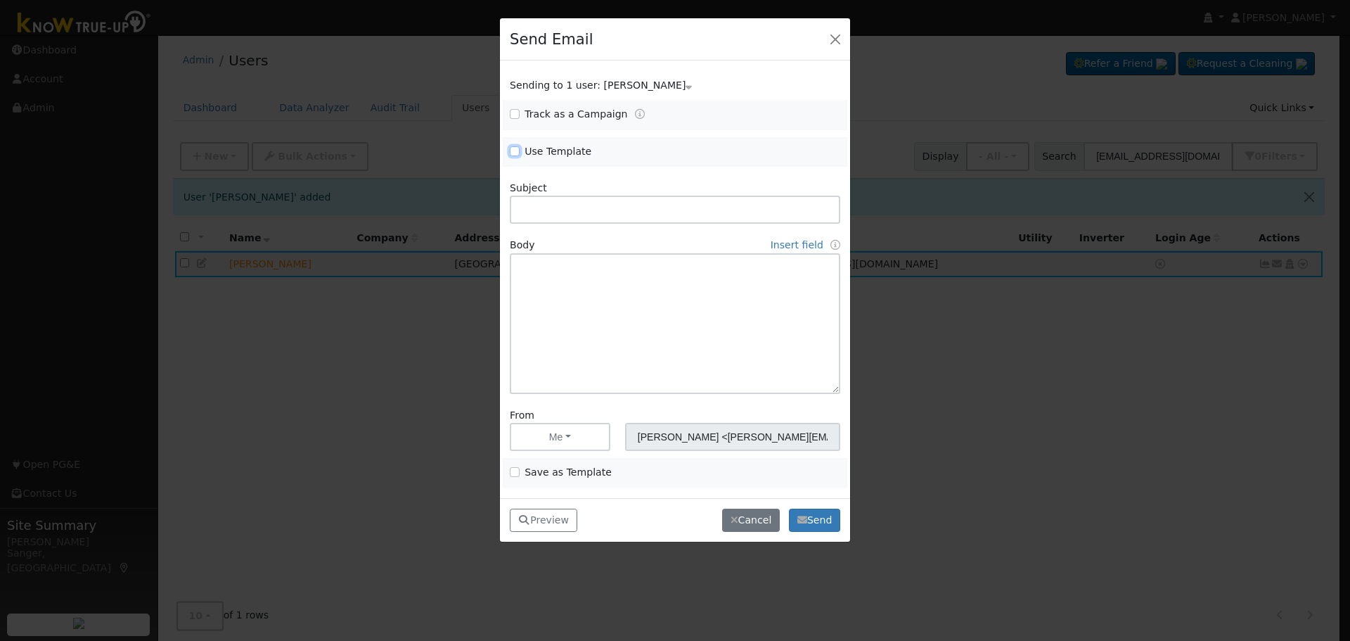
click at [515, 149] on input "Use Template" at bounding box center [515, 151] width 10 height 10
checkbox input "true"
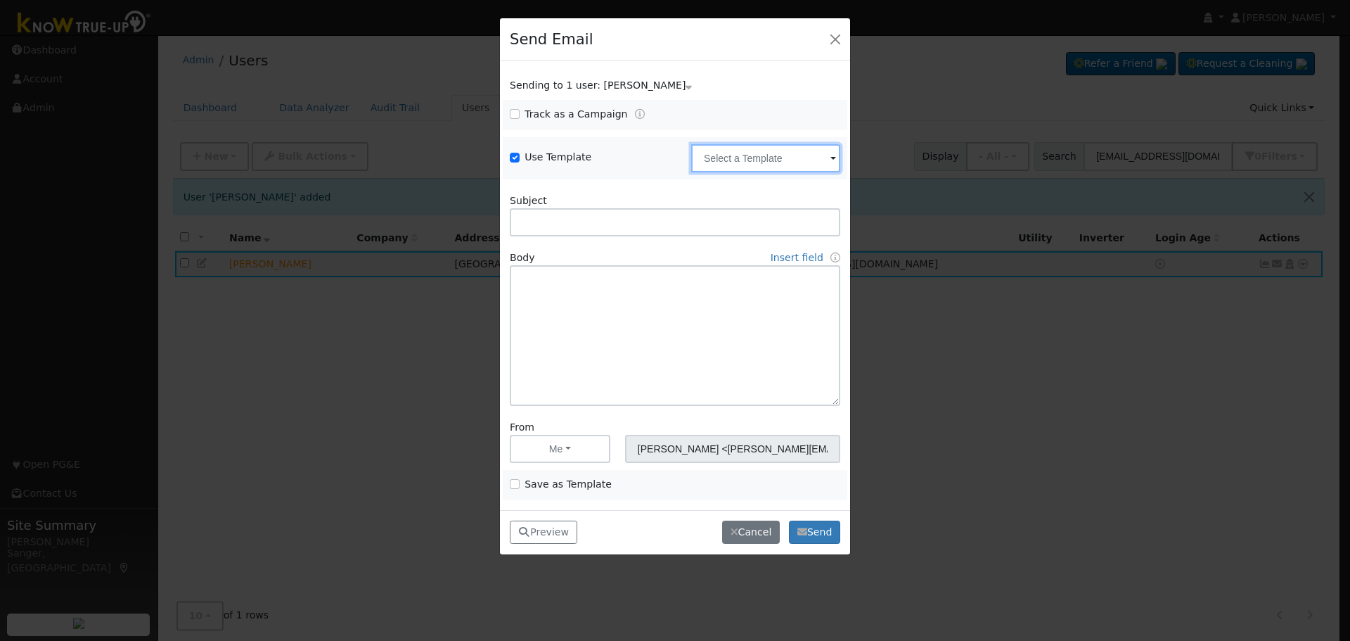
click at [726, 162] on input "text" at bounding box center [765, 158] width 149 height 28
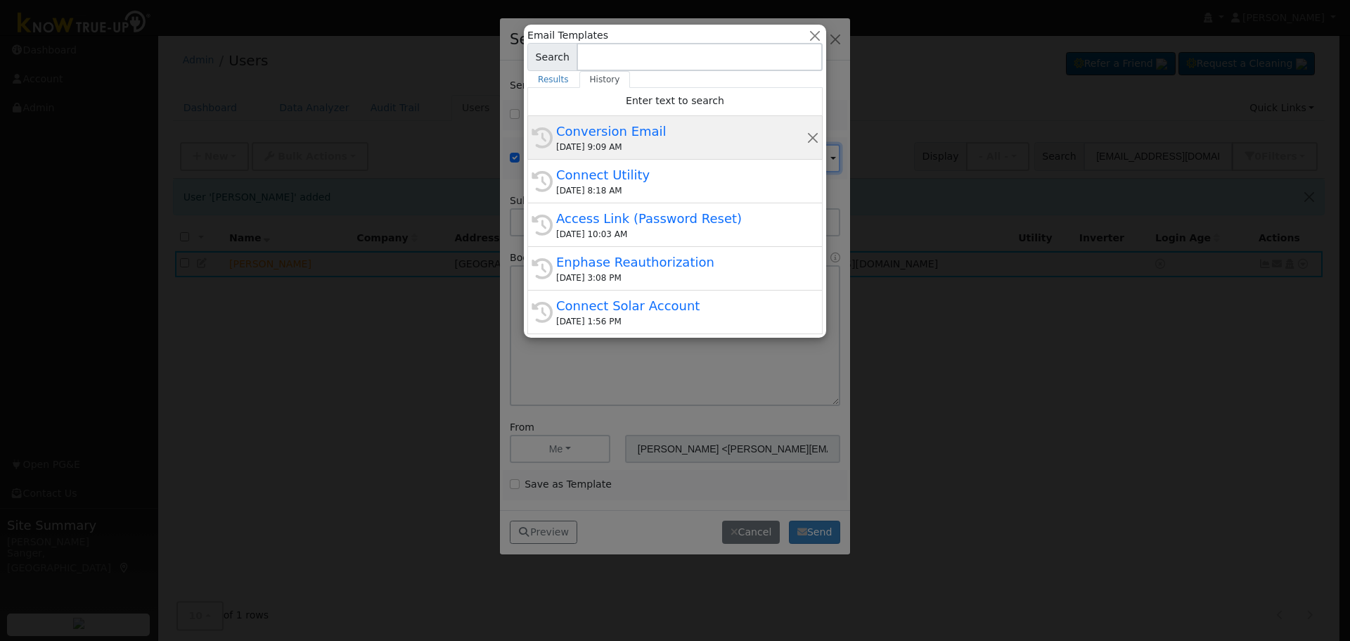
click at [636, 141] on div "[DATE] 9:09 AM" at bounding box center [681, 147] width 250 height 13
type input "Conversion Email"
type input "Connect Your Utility Account"
type textarea "Dear {user_fname}, The first step is to connect your electric utility account. …"
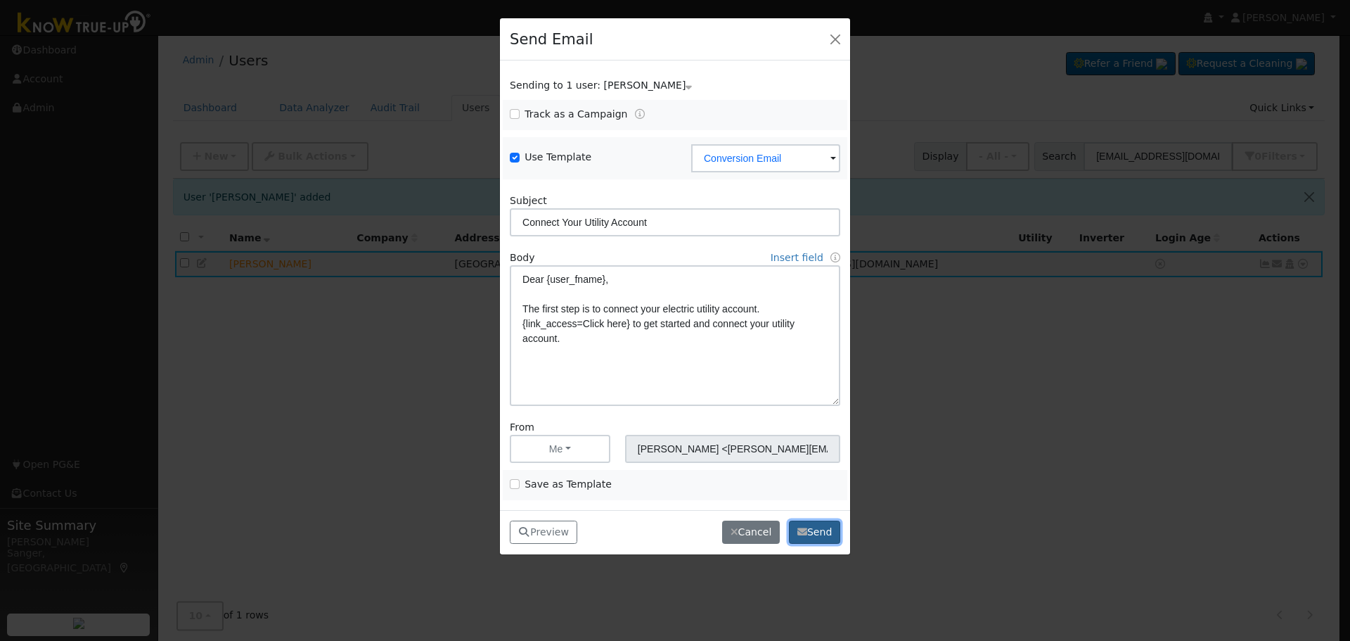
click at [823, 536] on button "Send" at bounding box center [814, 532] width 51 height 24
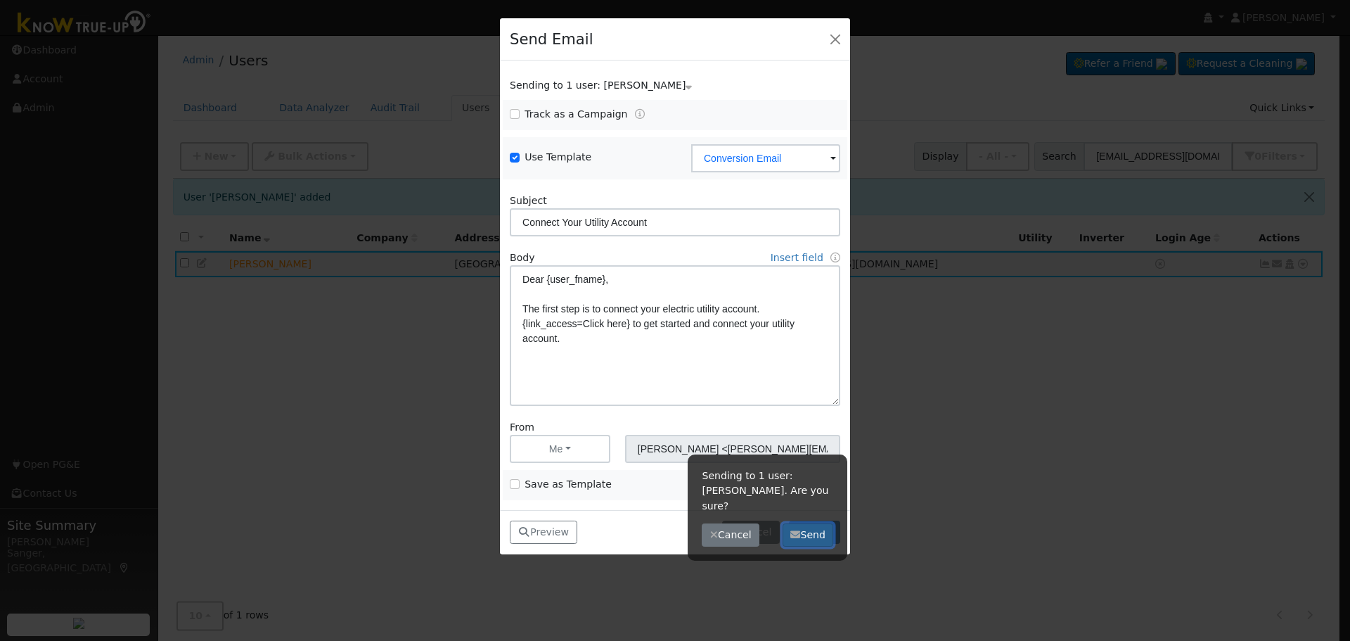
click at [819, 523] on button "Send" at bounding box center [808, 535] width 51 height 24
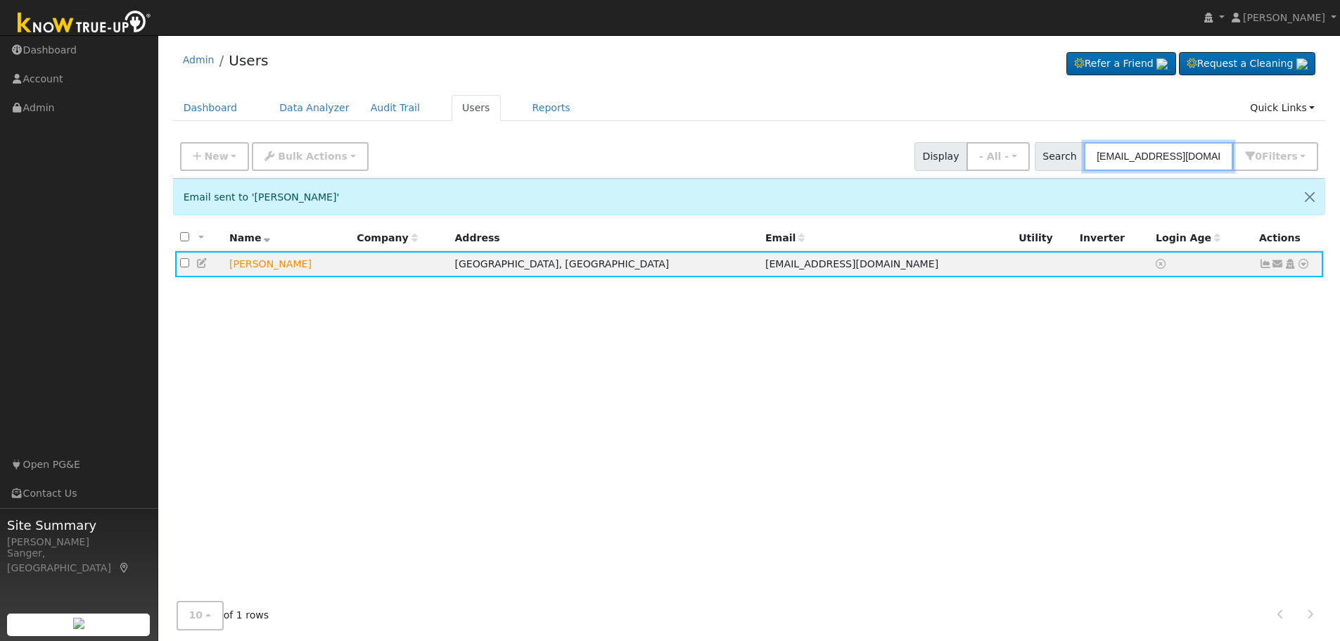
click at [1193, 155] on input "[EMAIL_ADDRESS][DOMAIN_NAME]" at bounding box center [1158, 156] width 149 height 29
paste input "[PERSON_NAME]"
type input "[PERSON_NAME]"
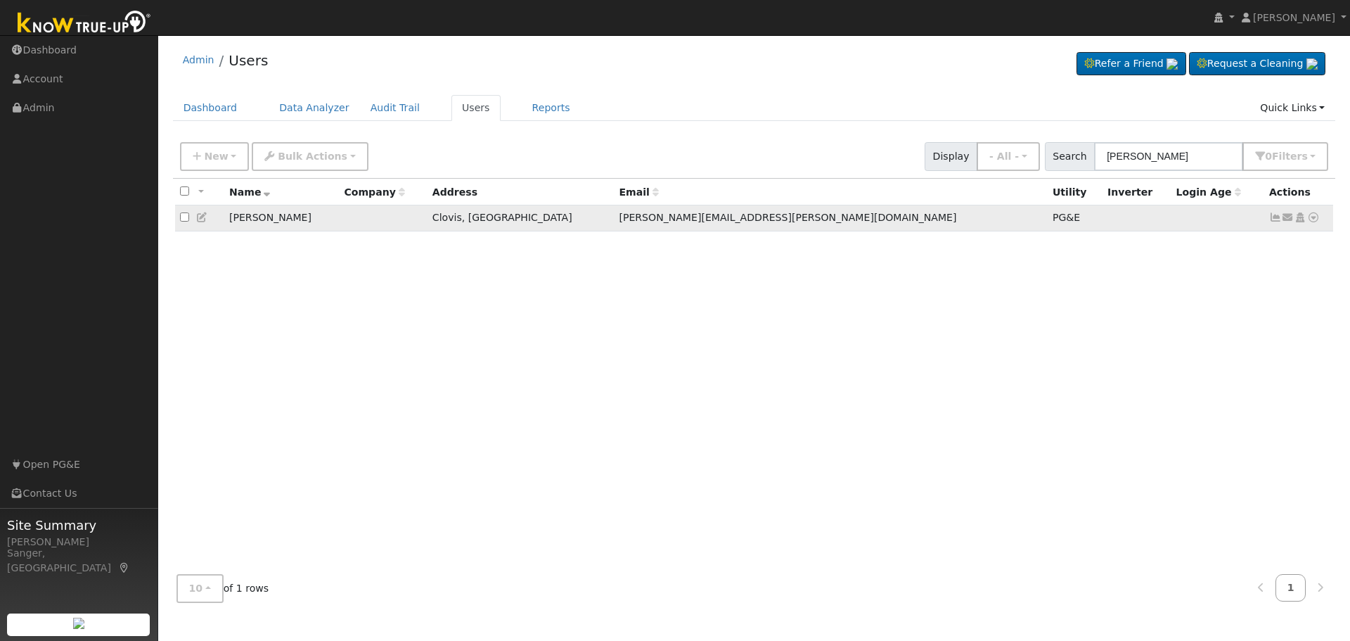
click at [200, 219] on icon at bounding box center [202, 217] width 13 height 10
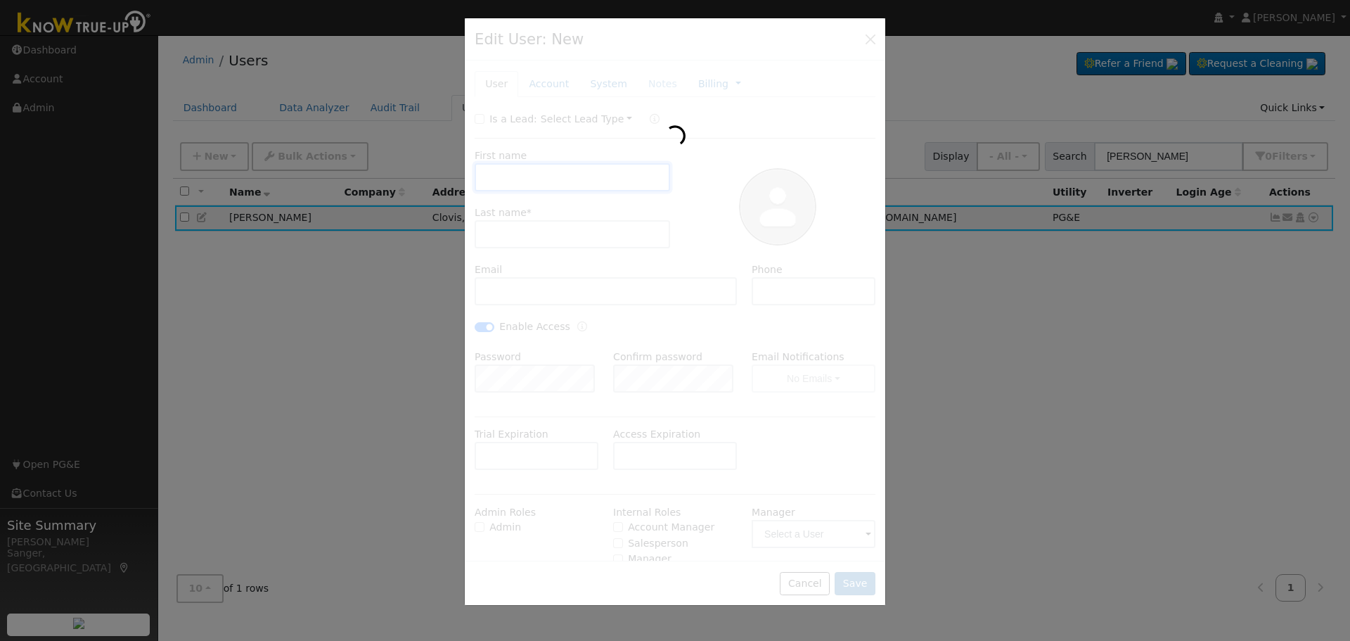
checkbox input "false"
type input "[PERSON_NAME]"
type input "Compolongo"
type input "[PERSON_NAME][EMAIL_ADDRESS][PERSON_NAME][DOMAIN_NAME]"
type input "[PHONE_NUMBER]"
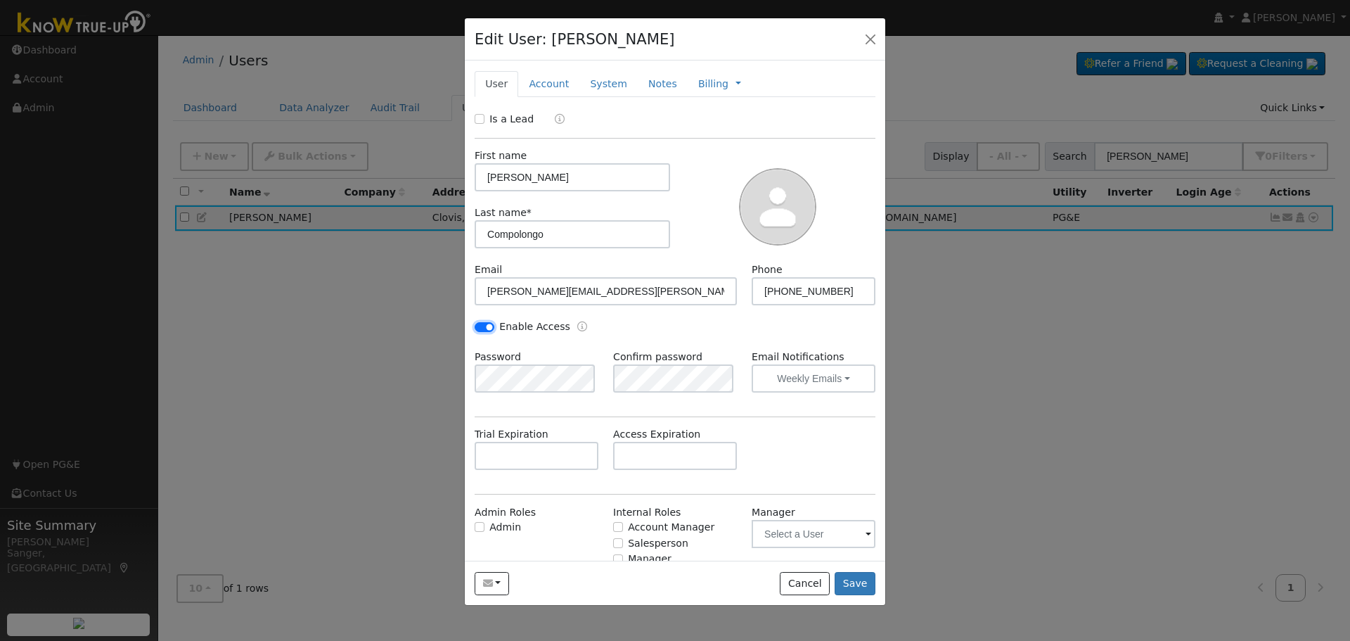
drag, startPoint x: 487, startPoint y: 323, endPoint x: 505, endPoint y: 317, distance: 18.7
click at [487, 323] on input "Enable Access" at bounding box center [485, 327] width 20 height 10
checkbox input "false"
click at [703, 82] on link "Billing" at bounding box center [713, 84] width 30 height 15
type input "Pros Membership - Premium"
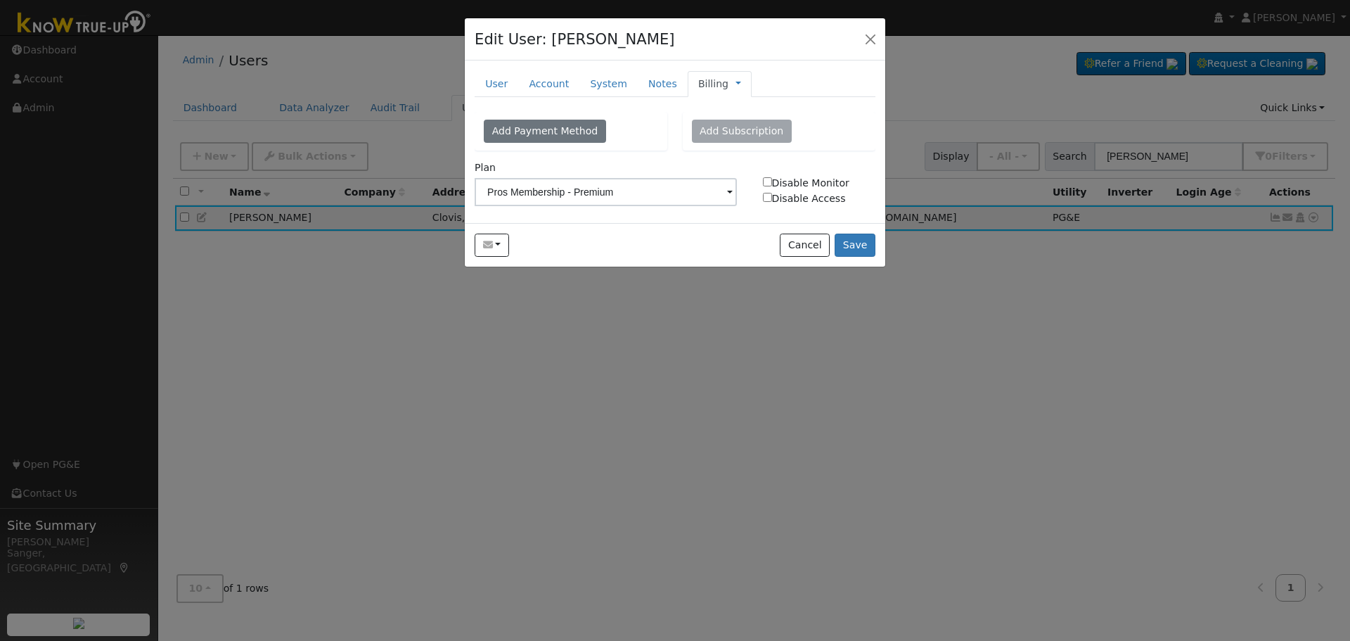
click at [767, 199] on input "Disable Access" at bounding box center [767, 197] width 9 height 9
checkbox input "true"
click at [769, 186] on input "Disable Monitor" at bounding box center [767, 181] width 9 height 9
checkbox input "true"
click at [852, 241] on button "Save" at bounding box center [855, 245] width 41 height 24
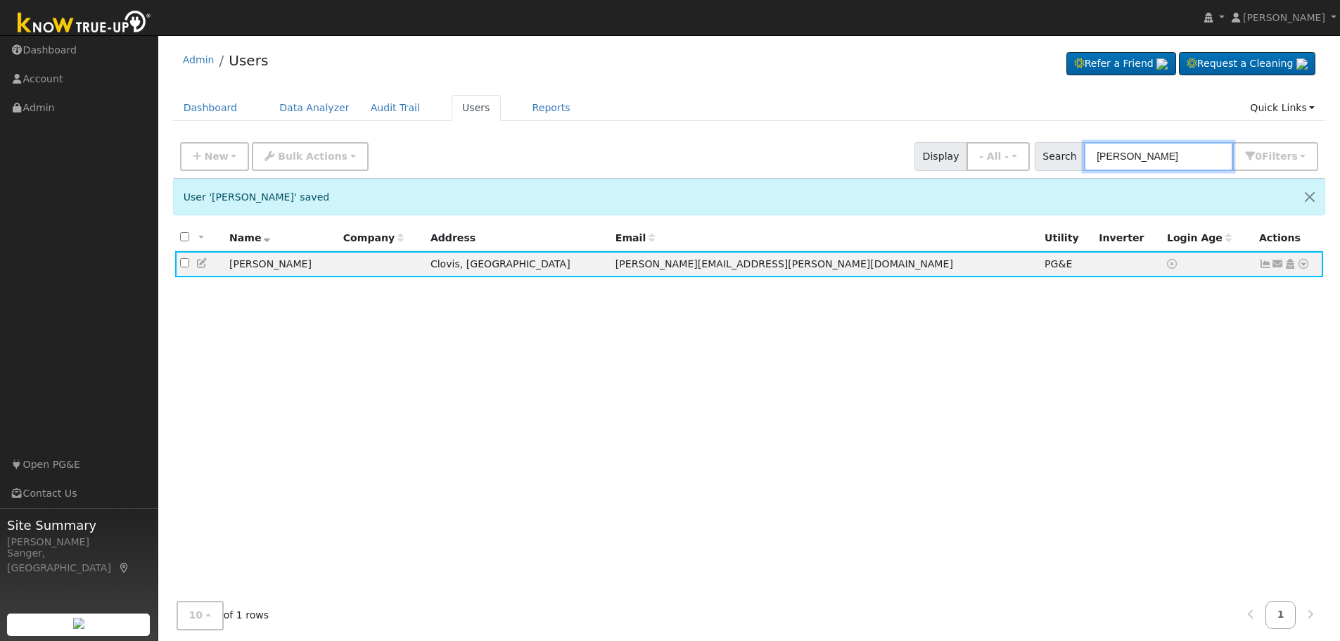
drag, startPoint x: 1210, startPoint y: 157, endPoint x: 1048, endPoint y: 165, distance: 161.9
click at [1048, 165] on div "Search [PERSON_NAME] 0 Filter s My accounts Role Show - All - Show Leads Admin …" at bounding box center [1176, 156] width 284 height 29
paste input "[PERSON_NAME] & [PERSON_NAME]"
type input "[PERSON_NAME] & [PERSON_NAME]"
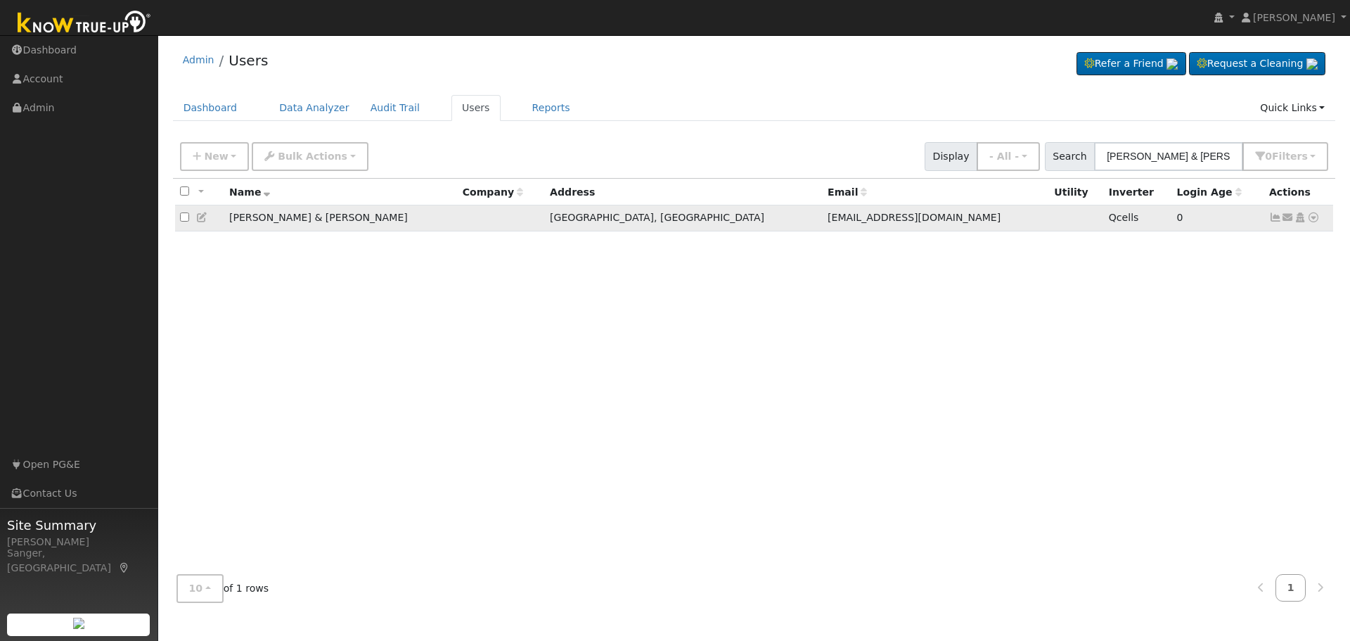
click at [1288, 221] on icon at bounding box center [1288, 217] width 13 height 10
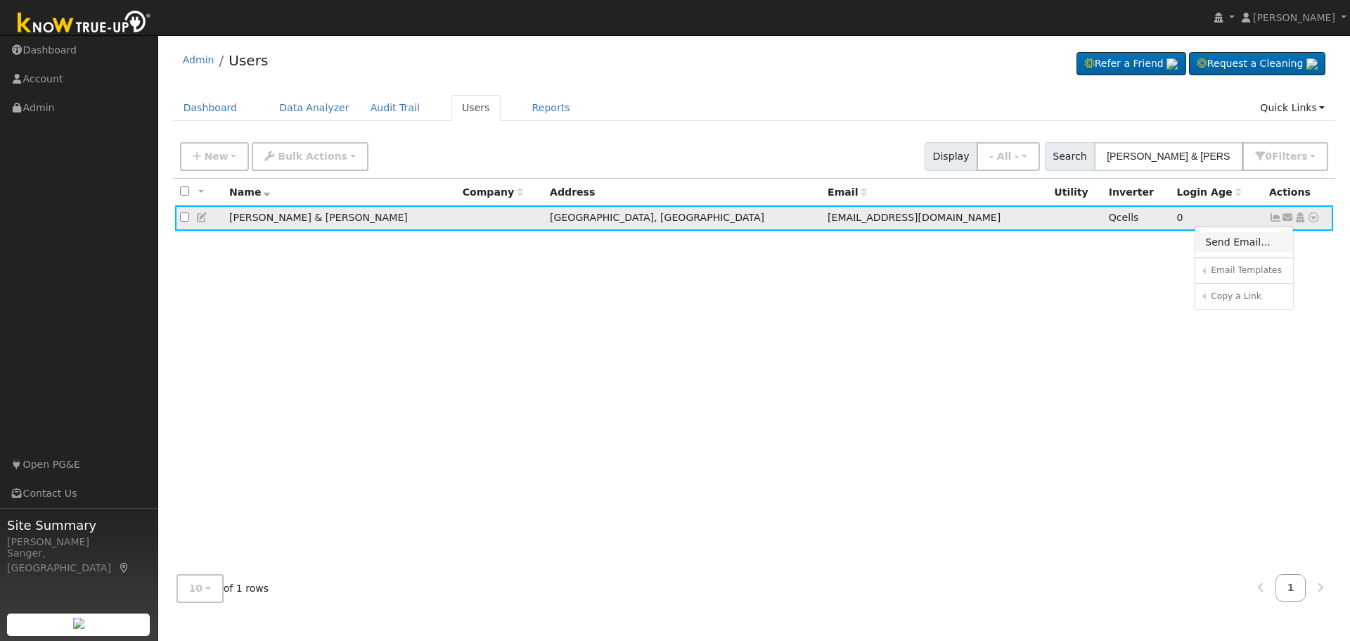
click at [1243, 245] on link "Send Email..." at bounding box center [1244, 242] width 98 height 20
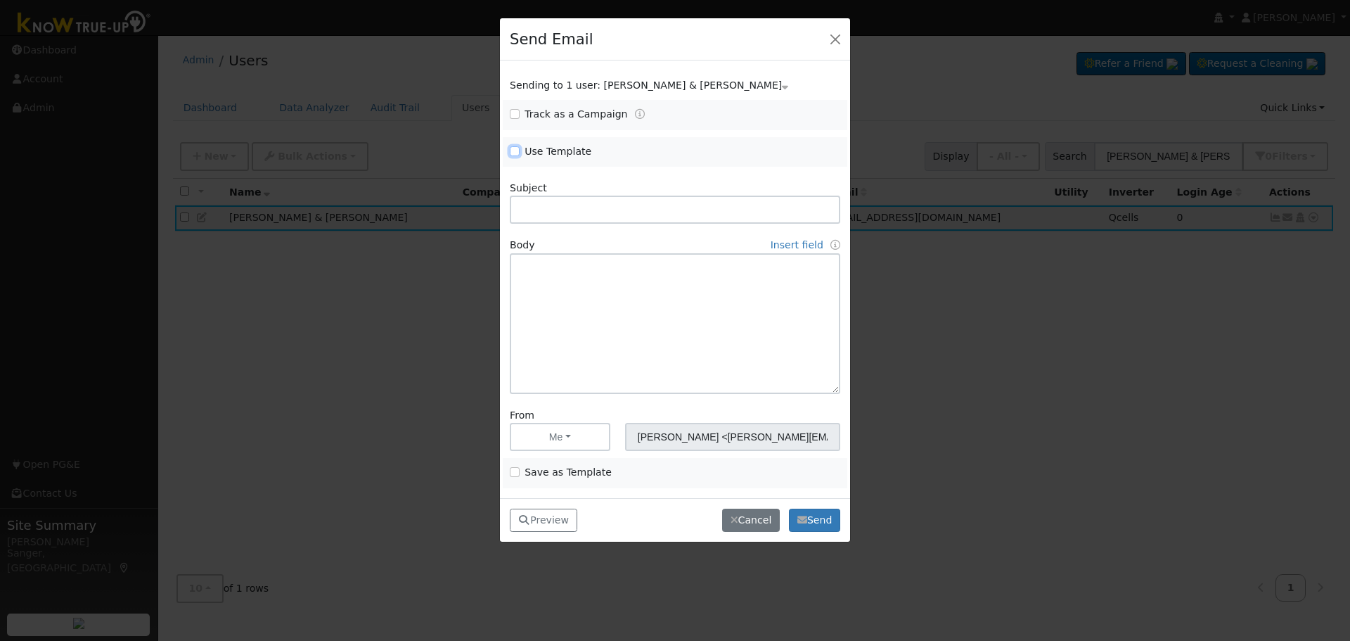
click at [514, 146] on input "Use Template" at bounding box center [515, 151] width 10 height 10
checkbox input "true"
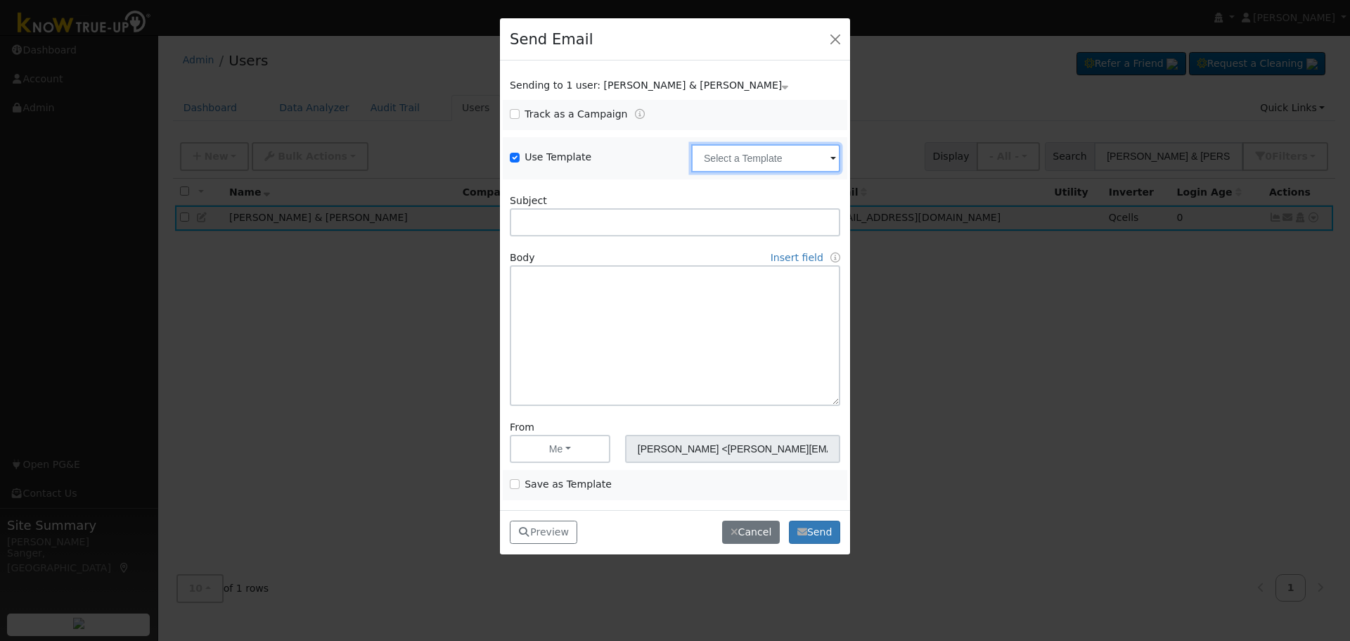
click at [776, 160] on input "text" at bounding box center [765, 158] width 149 height 28
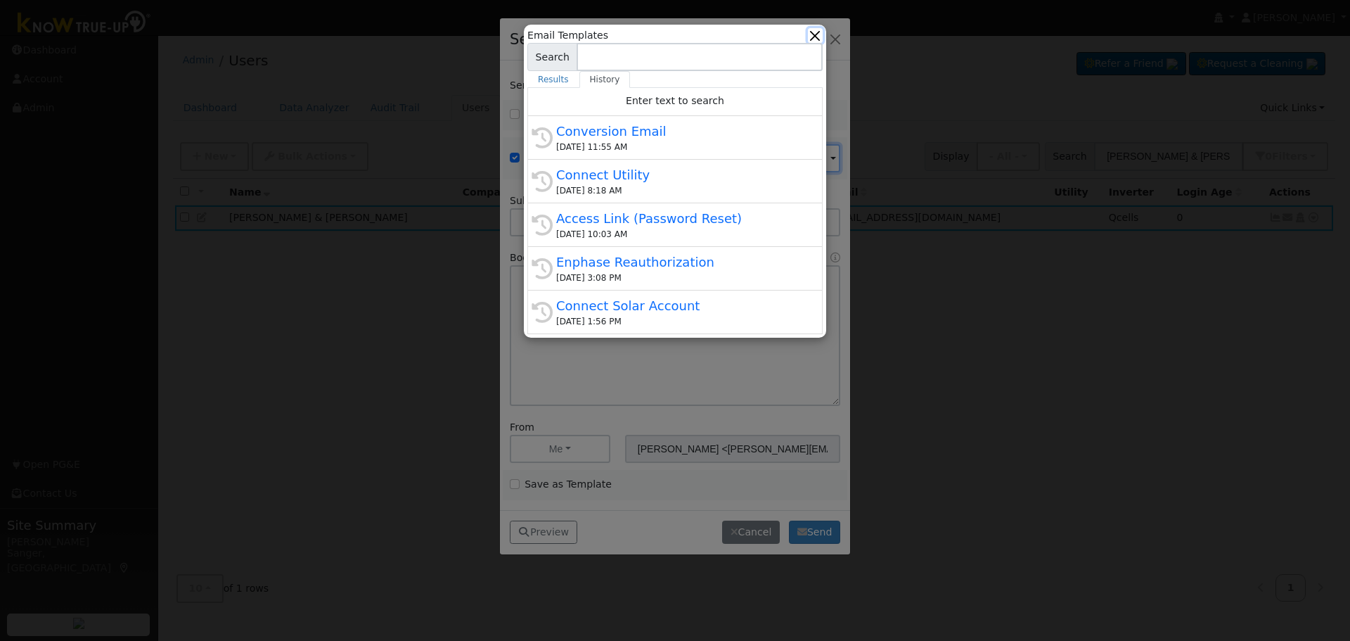
click at [811, 33] on button "button" at bounding box center [815, 35] width 15 height 15
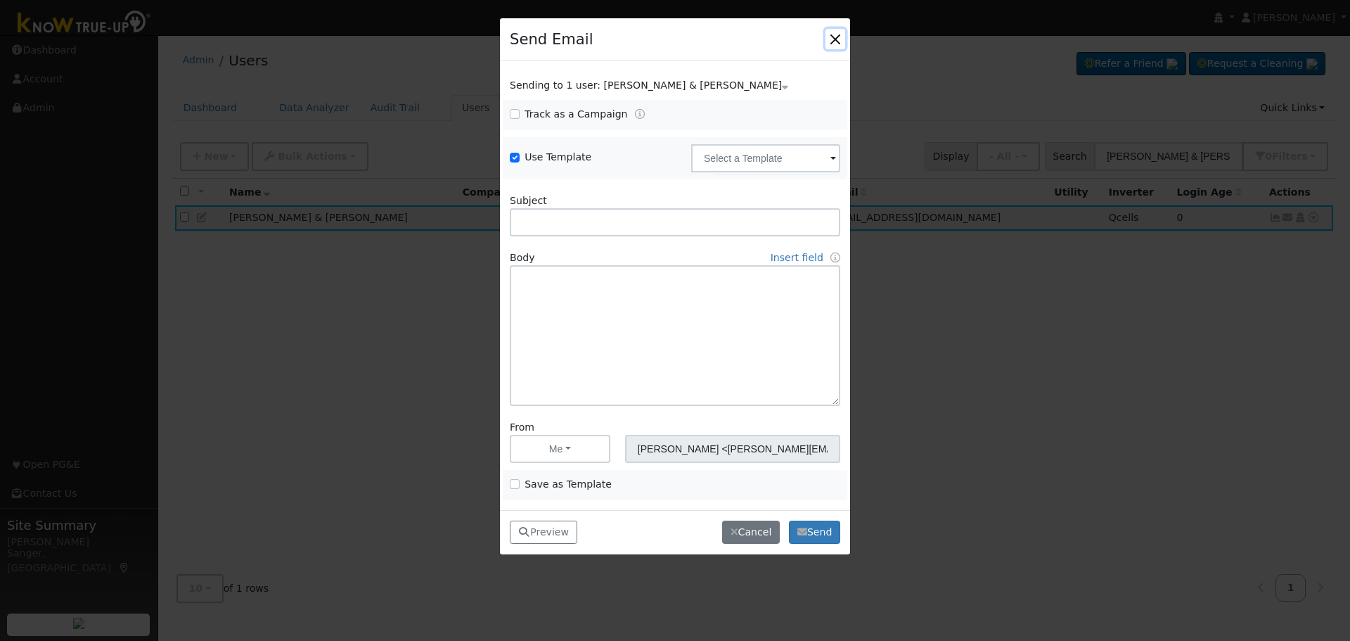
drag, startPoint x: 836, startPoint y: 36, endPoint x: 1019, endPoint y: 162, distance: 222.0
click at [839, 38] on button "button" at bounding box center [836, 39] width 20 height 20
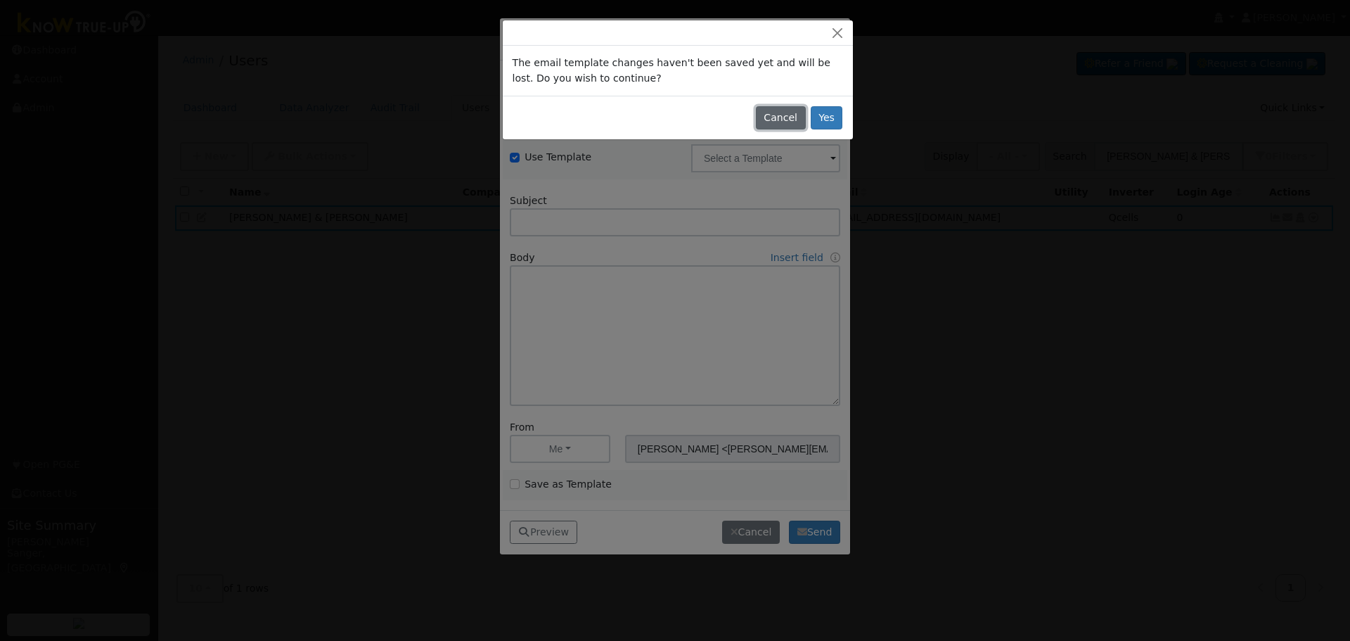
click at [778, 117] on button "Cancel" at bounding box center [781, 118] width 50 height 24
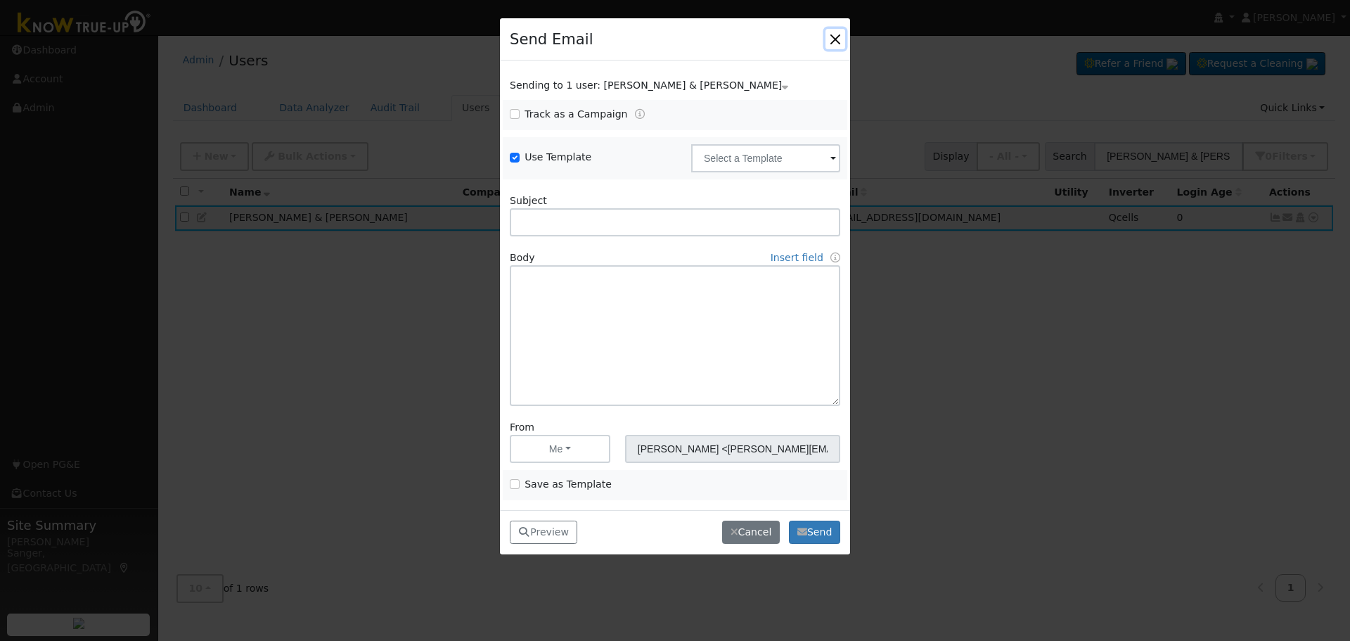
click at [833, 37] on button "button" at bounding box center [836, 39] width 20 height 20
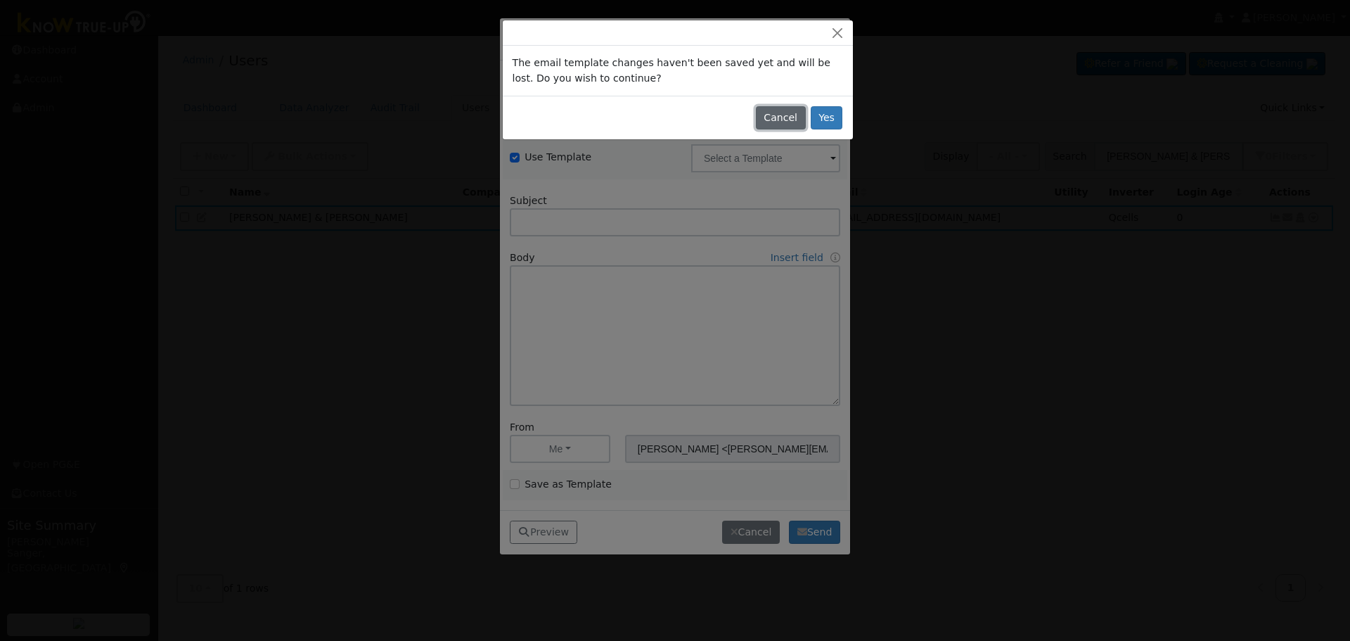
click at [790, 115] on button "Cancel" at bounding box center [781, 118] width 50 height 24
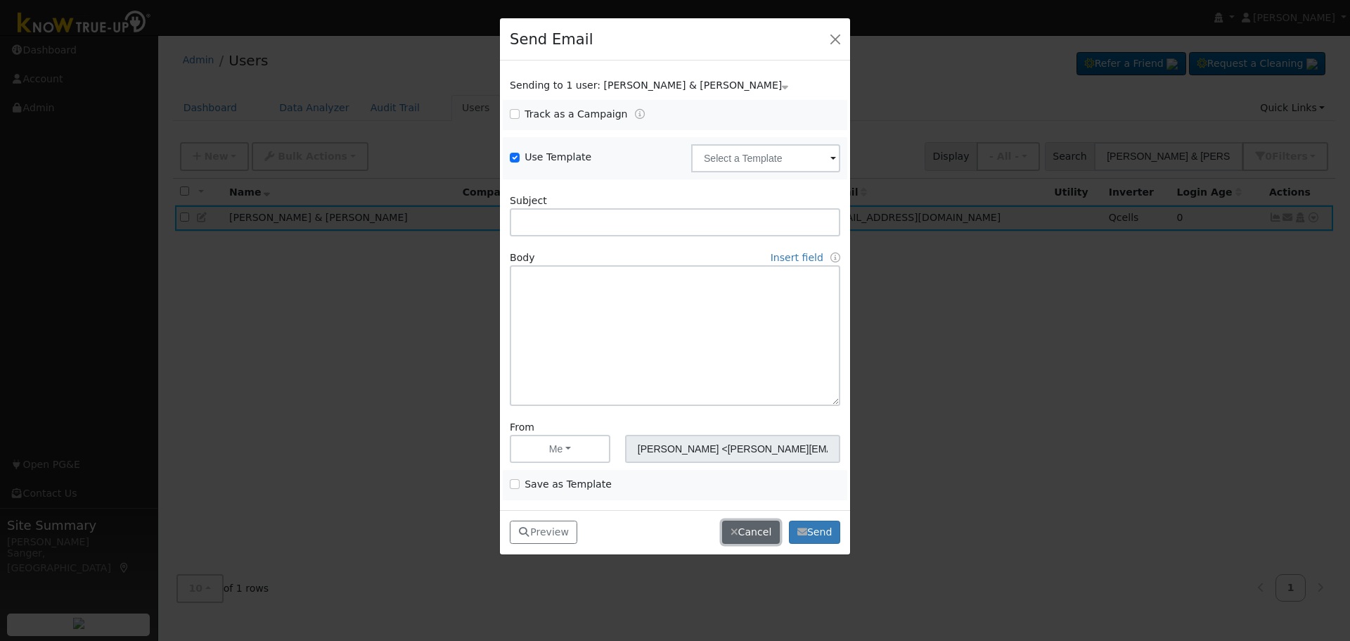
click at [747, 524] on button "Cancel" at bounding box center [751, 532] width 58 height 24
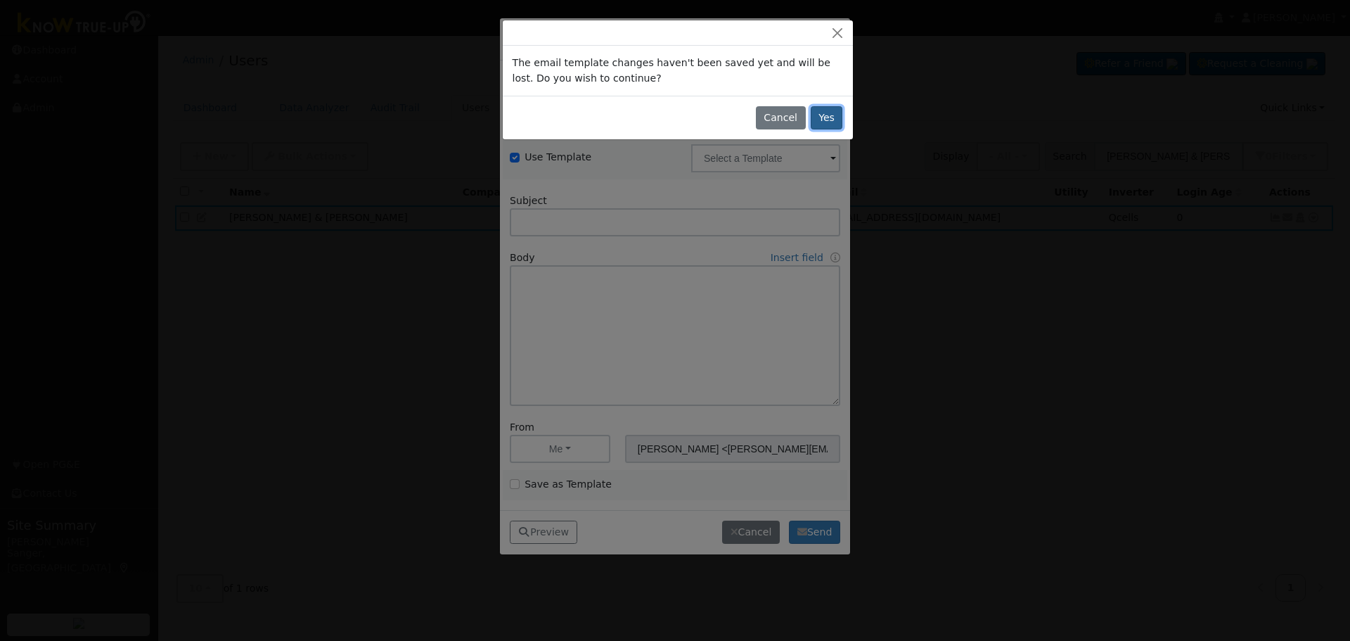
click at [822, 117] on button "Yes" at bounding box center [827, 118] width 32 height 24
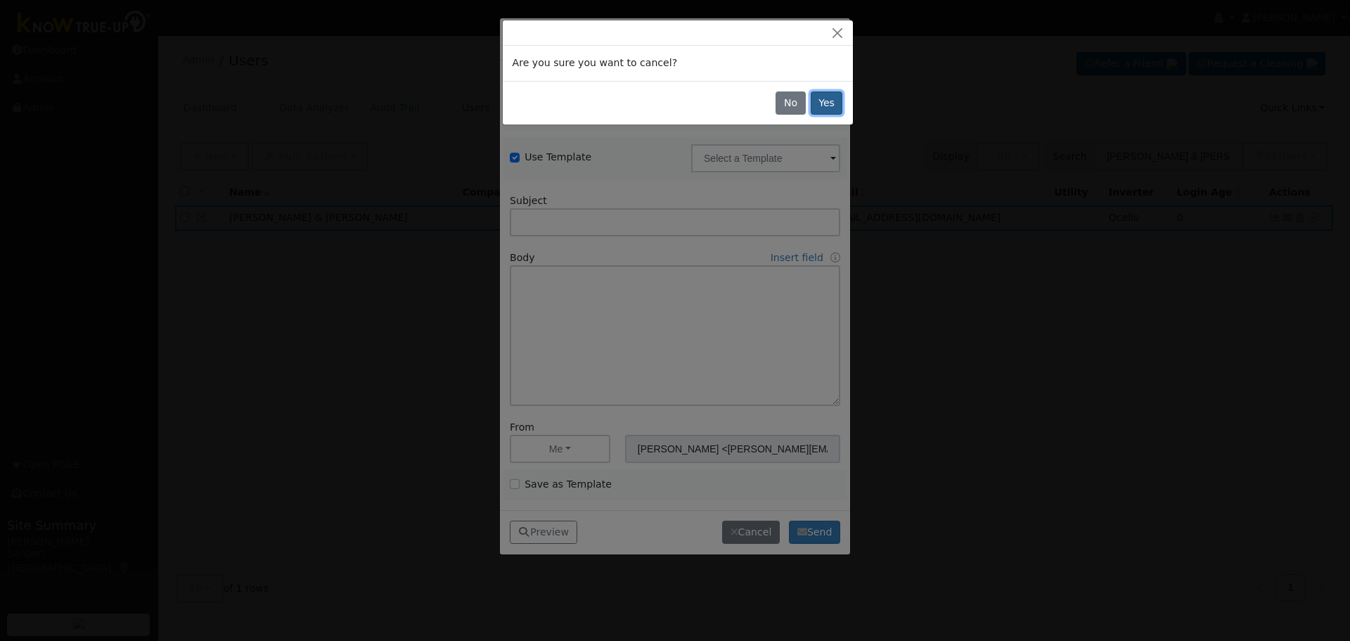
click at [830, 105] on button "Yes" at bounding box center [827, 103] width 32 height 24
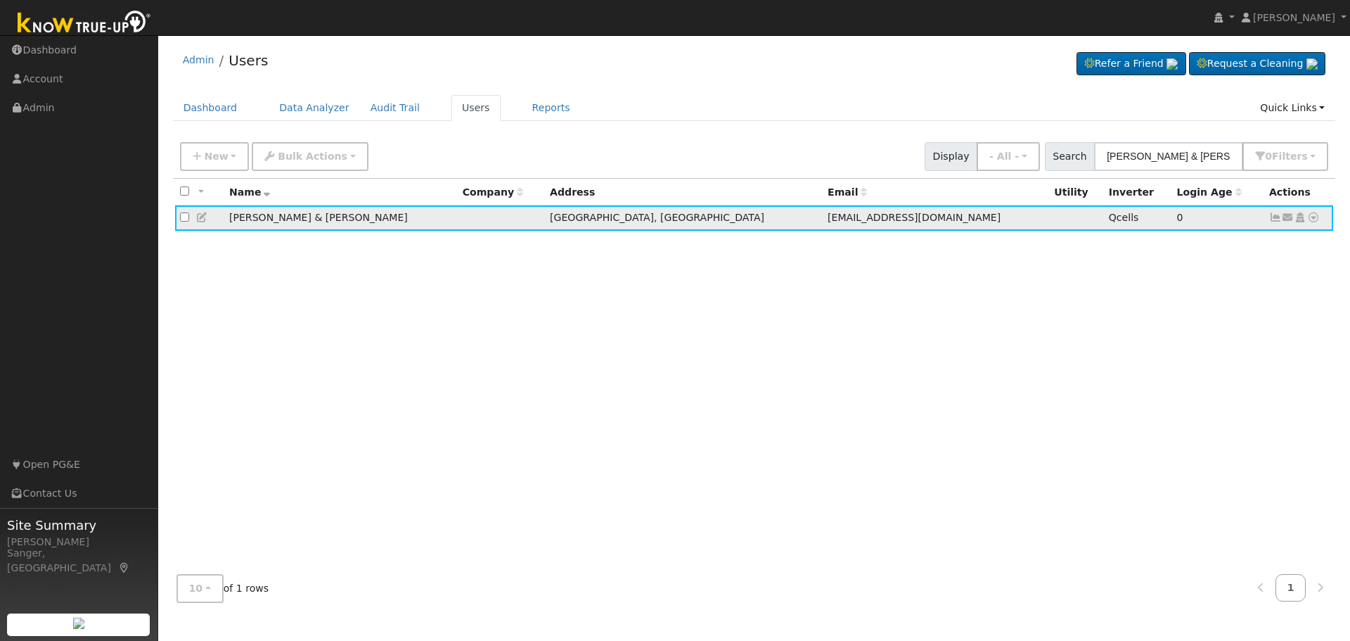
click at [1300, 222] on icon at bounding box center [1300, 217] width 13 height 10
